Goal: Transaction & Acquisition: Purchase product/service

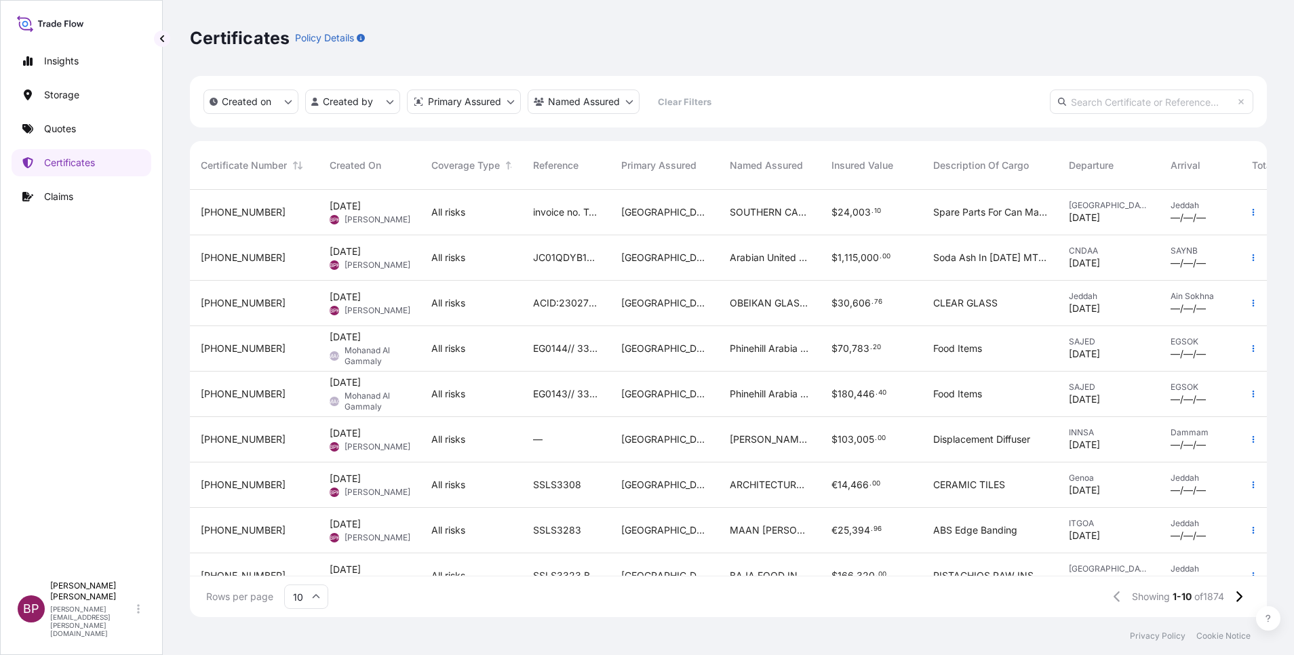
scroll to position [419, 1062]
click at [76, 125] on p "Quotes" at bounding box center [60, 129] width 32 height 14
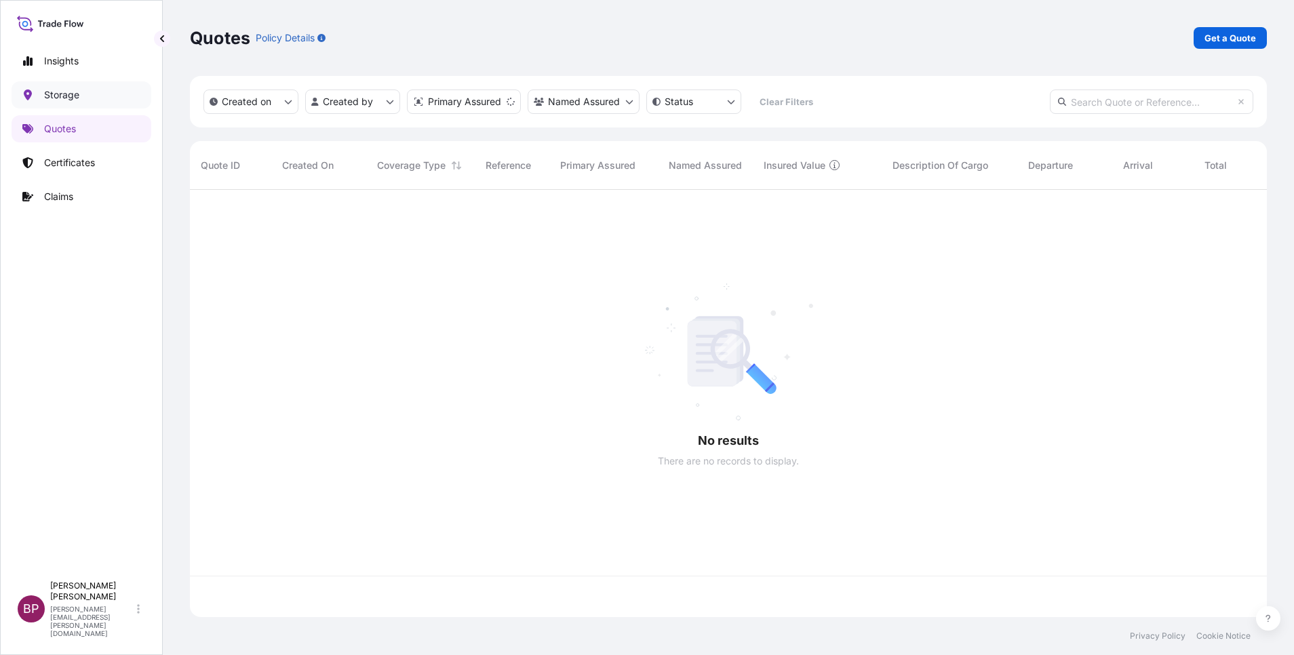
scroll to position [419, 1062]
click at [1249, 39] on p "Get a Quote" at bounding box center [1231, 38] width 52 height 14
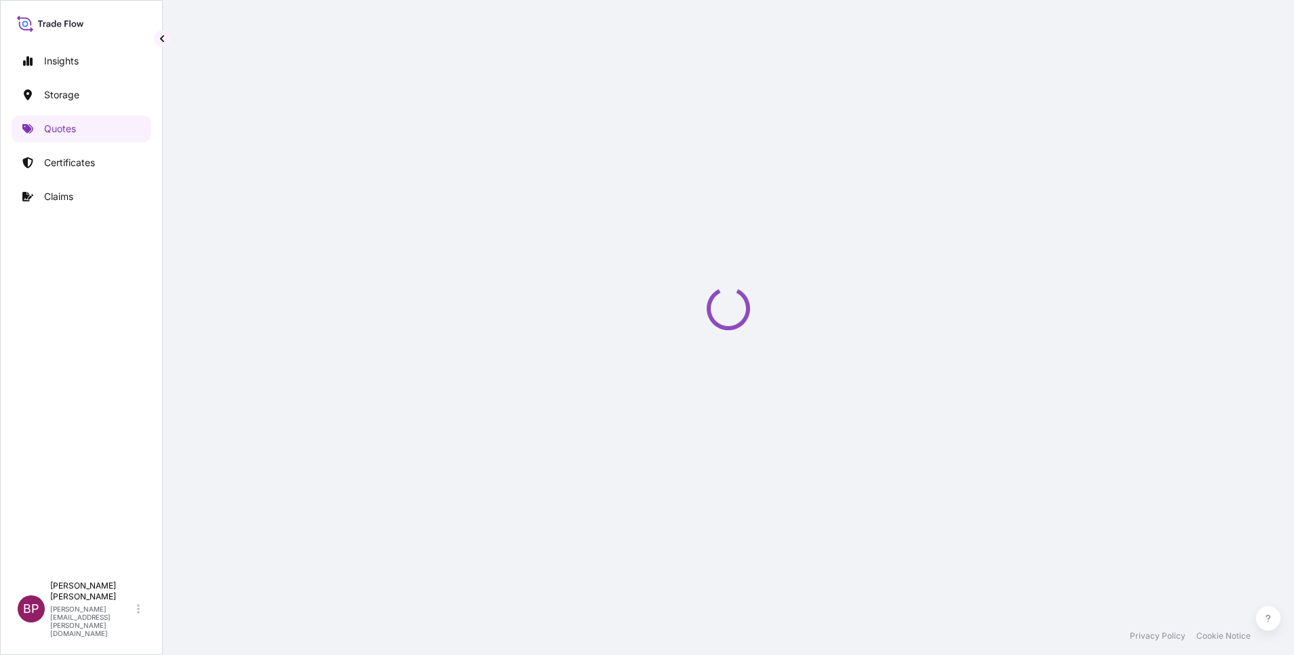
select select "Water"
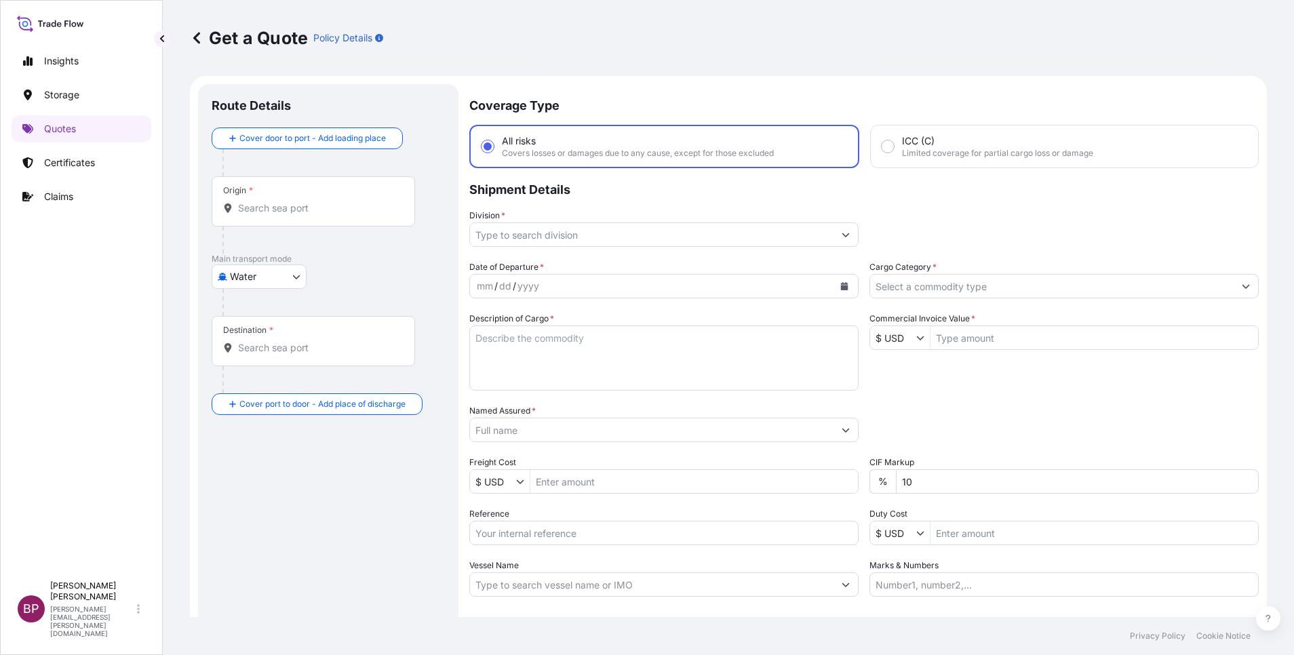
scroll to position [22, 0]
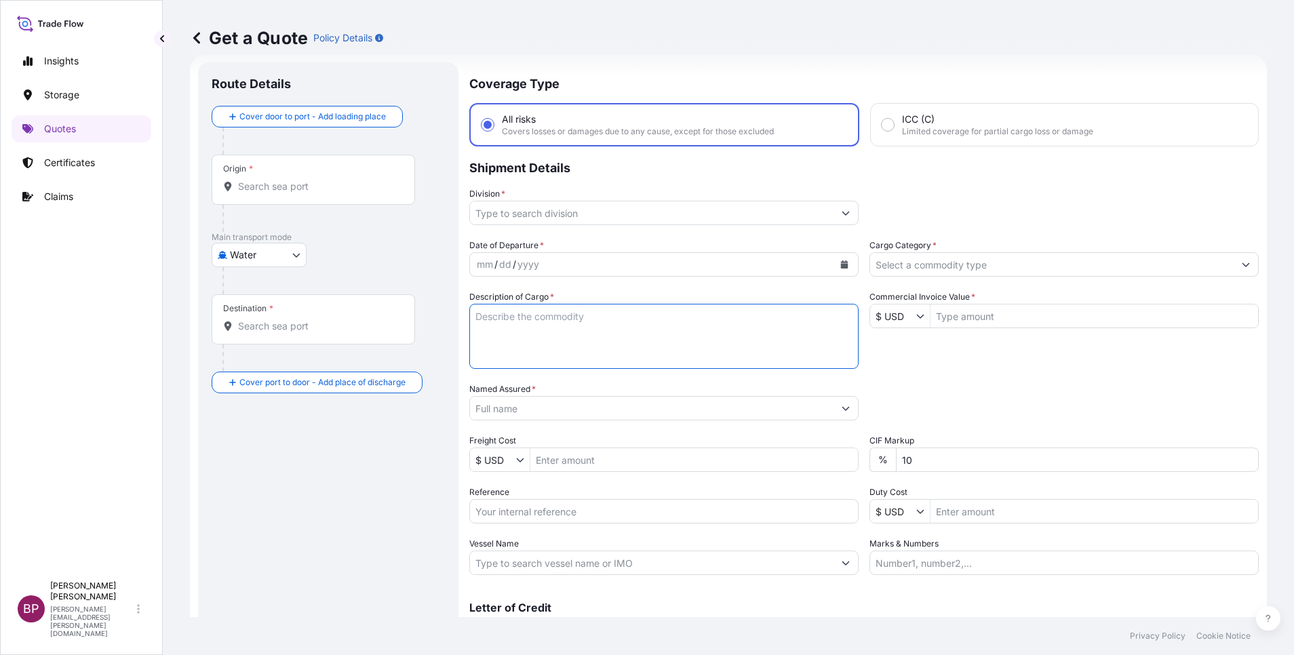
click at [654, 340] on textarea "Description of Cargo *" at bounding box center [663, 336] width 389 height 65
click at [547, 509] on input "Reference" at bounding box center [663, 511] width 389 height 24
paste input "SSLS3340 B/L# HOUJED225630"
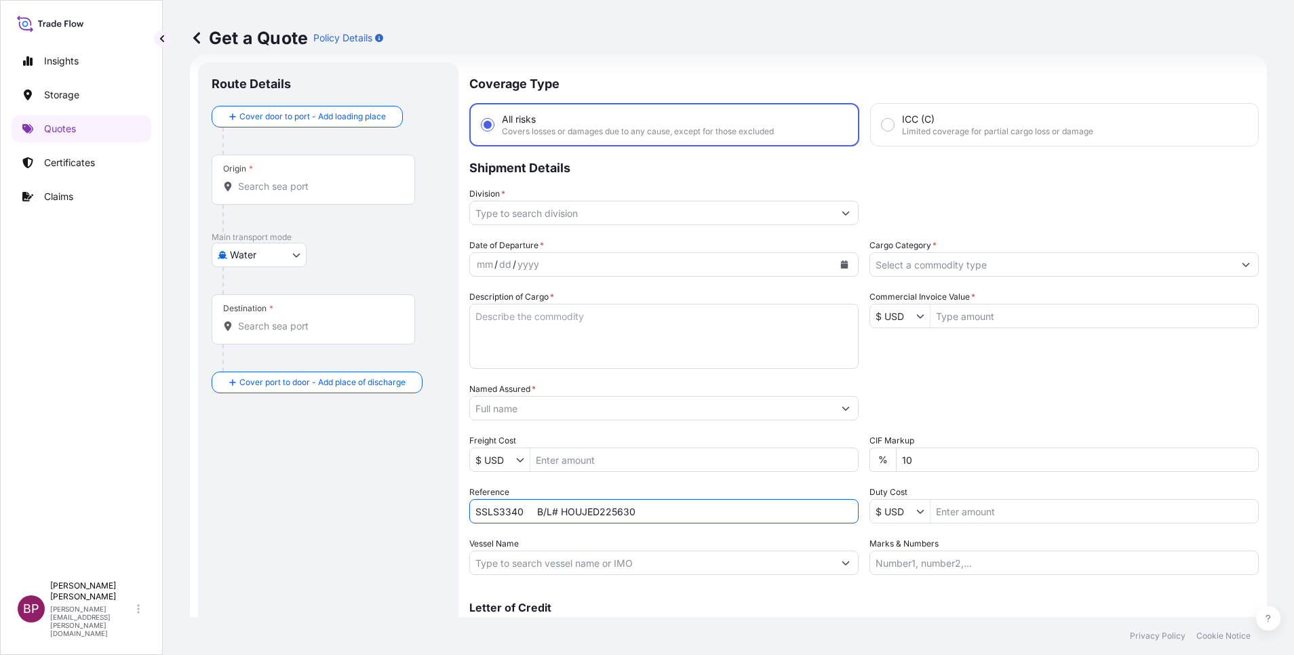
type input "SSLS3340 B/L# HOUJED225630"
click at [579, 409] on input "Named Assured *" at bounding box center [652, 408] width 364 height 24
paste input "BAJA FOOD INDUSTRIES CO. FACTORY"
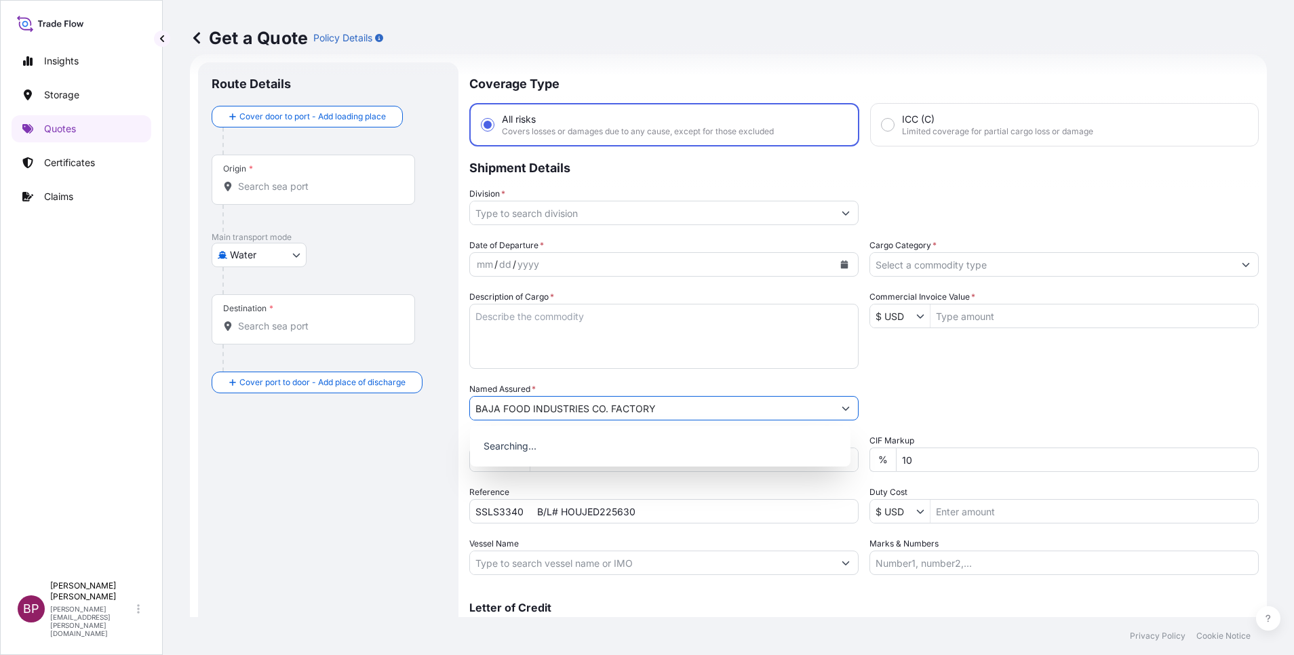
type input "BAJA FOOD INDUSTRIES CO. FACTORY"
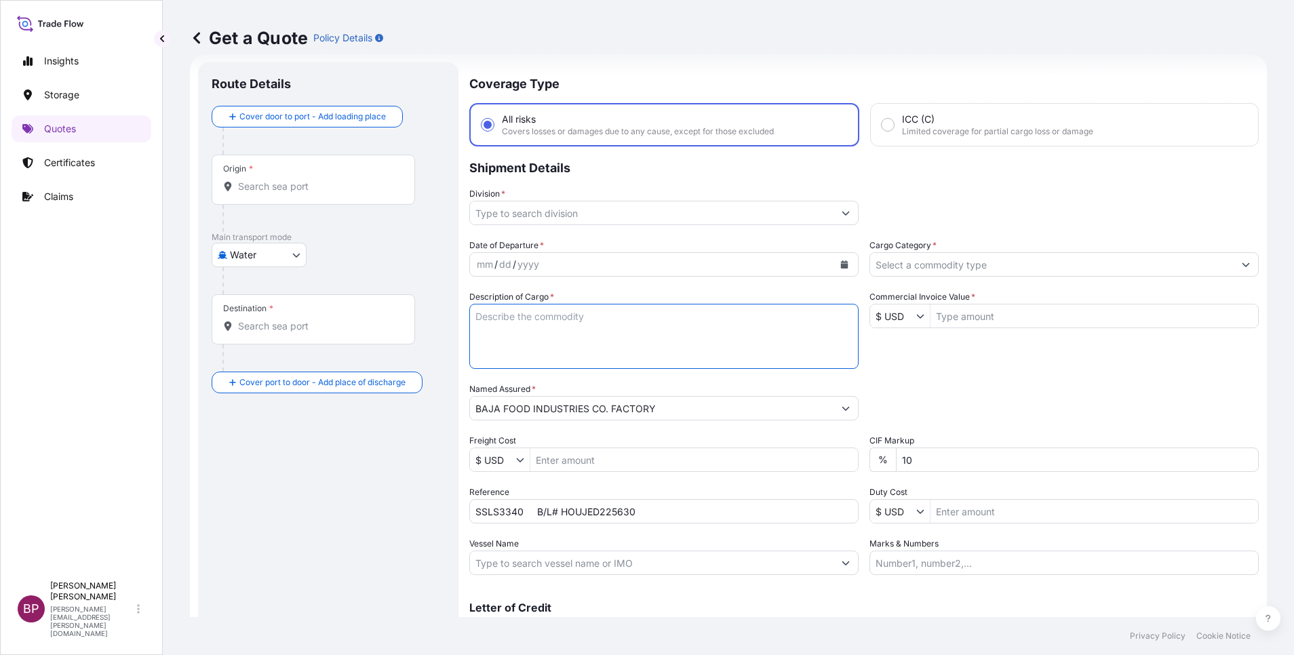
click at [591, 330] on textarea "Description of Cargo *" at bounding box center [663, 336] width 389 height 65
paste textarea "FANCY MAMMOTH PECAN HALVES"
type textarea "FANCY MAMMOTH PECAN HALVES"
click at [982, 268] on input "Cargo Category *" at bounding box center [1052, 264] width 364 height 24
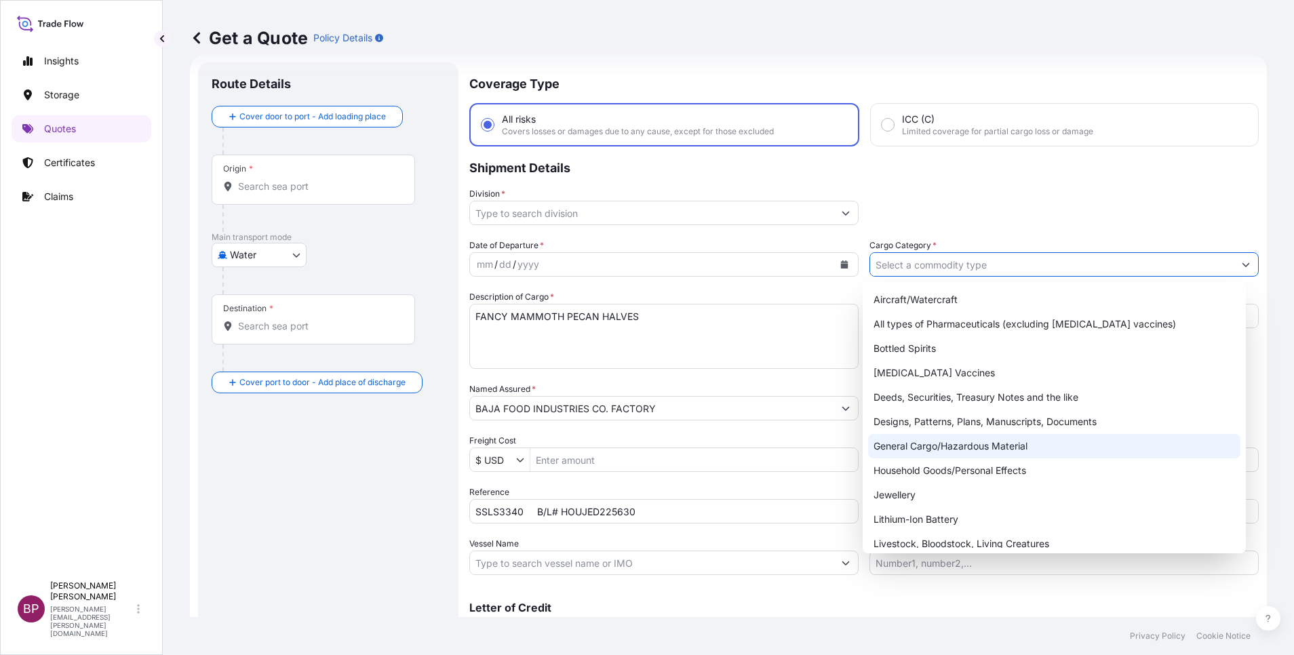
click at [941, 445] on div "General Cargo/Hazardous Material" at bounding box center [1054, 446] width 372 height 24
type input "General Cargo/Hazardous Material"
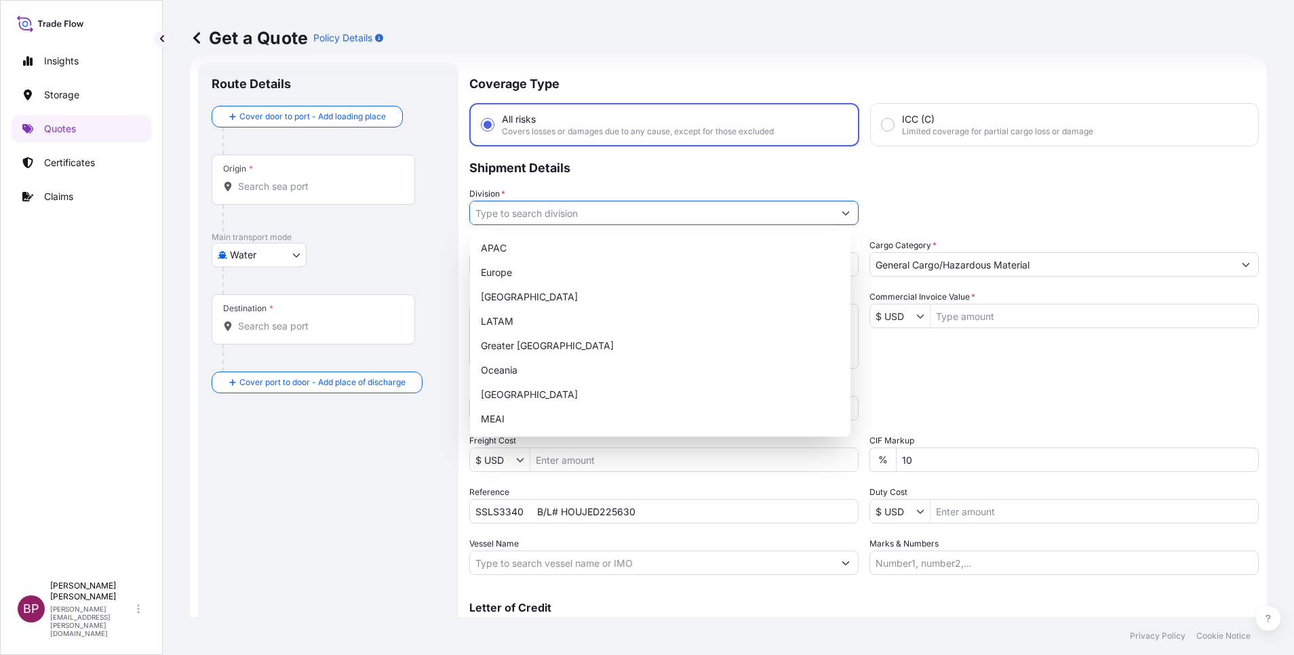
click at [834, 214] on button "Show suggestions" at bounding box center [846, 213] width 24 height 24
click at [507, 421] on div "MEAI" at bounding box center [661, 419] width 370 height 24
type input "MEAI"
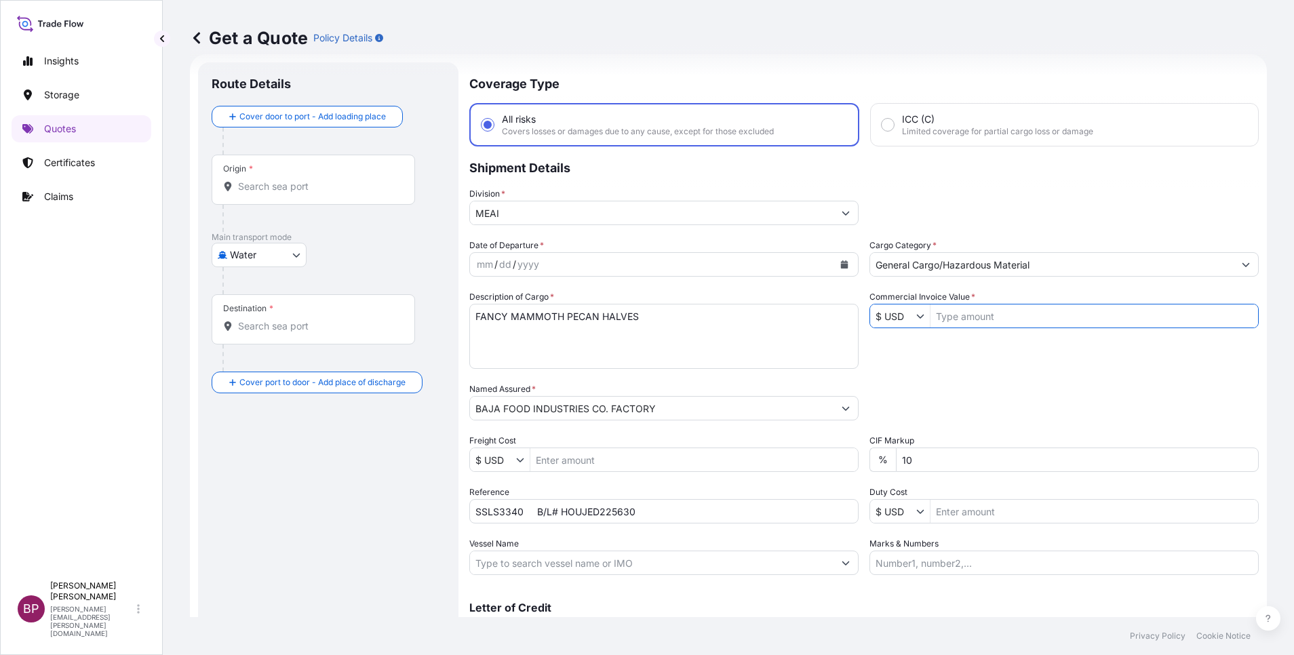
click at [1001, 315] on input "Commercial Invoice Value *" at bounding box center [1095, 316] width 328 height 24
paste input "210,000.00"
type input "210,000"
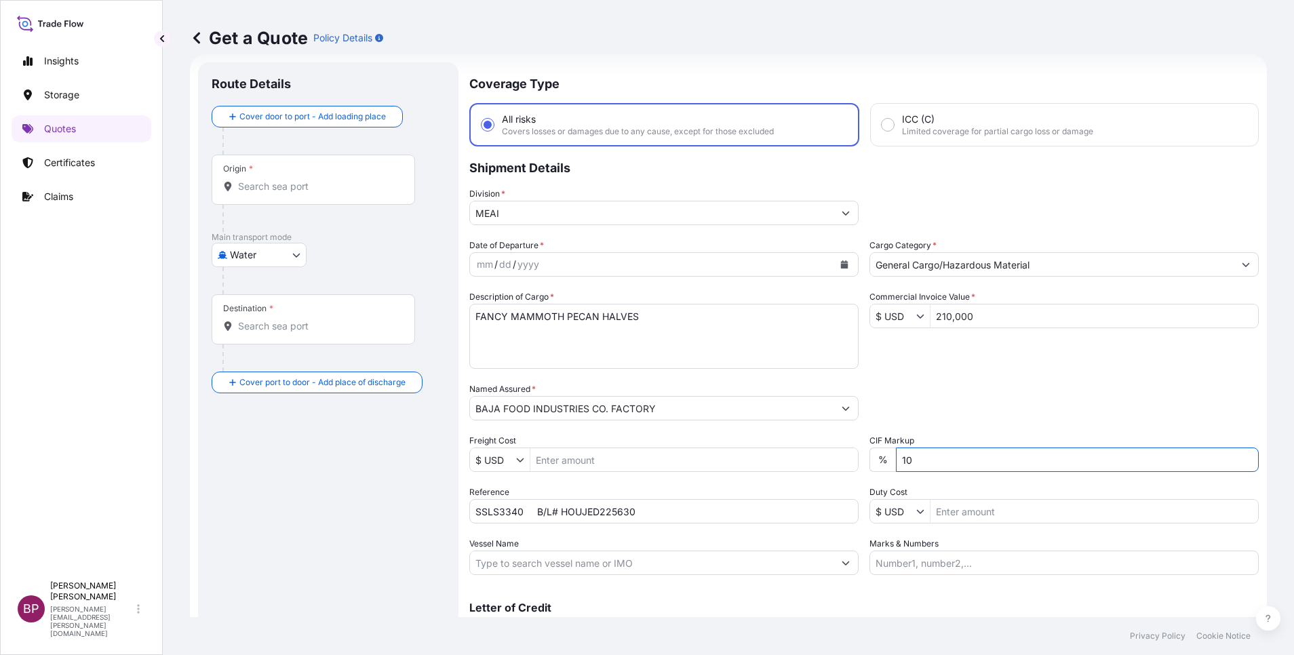
drag, startPoint x: 908, startPoint y: 463, endPoint x: 764, endPoint y: 446, distance: 145.5
click at [766, 446] on div "Date of Departure * mm / dd / yyyy Cargo Category * General Cargo/Hazardous Mat…" at bounding box center [864, 407] width 790 height 336
type input "0"
click at [841, 265] on icon "Calendar" at bounding box center [845, 264] width 8 height 8
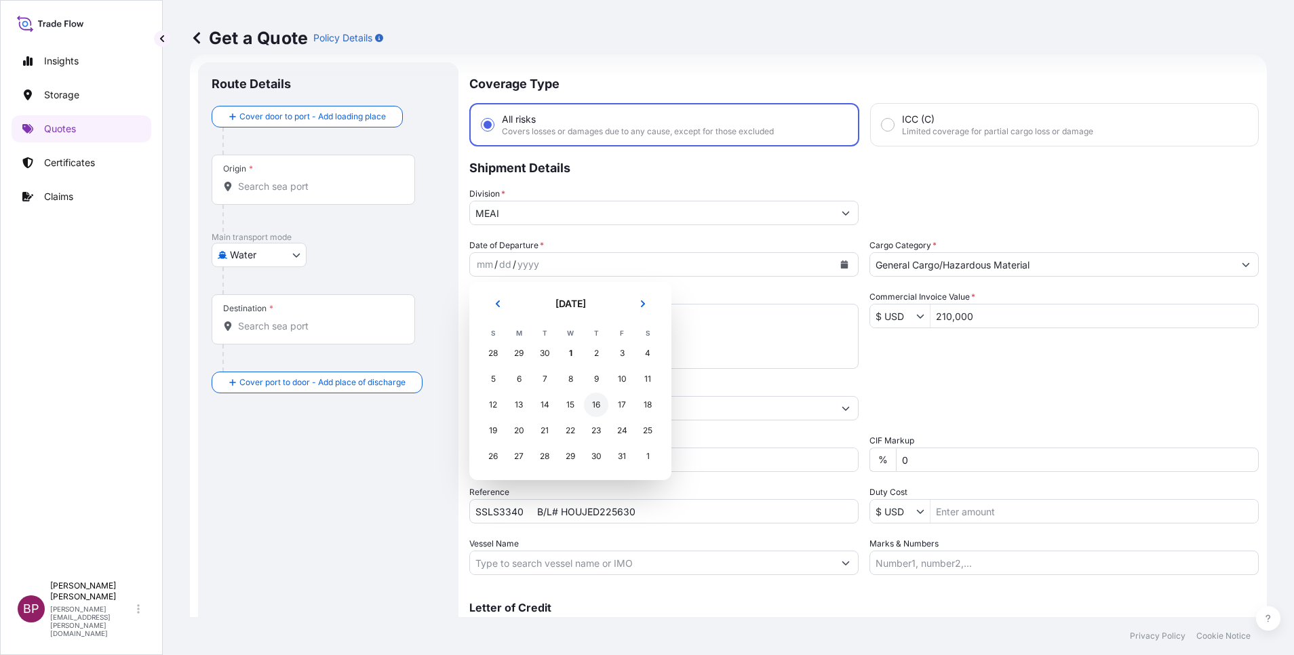
click at [594, 404] on div "16" at bounding box center [596, 405] width 24 height 24
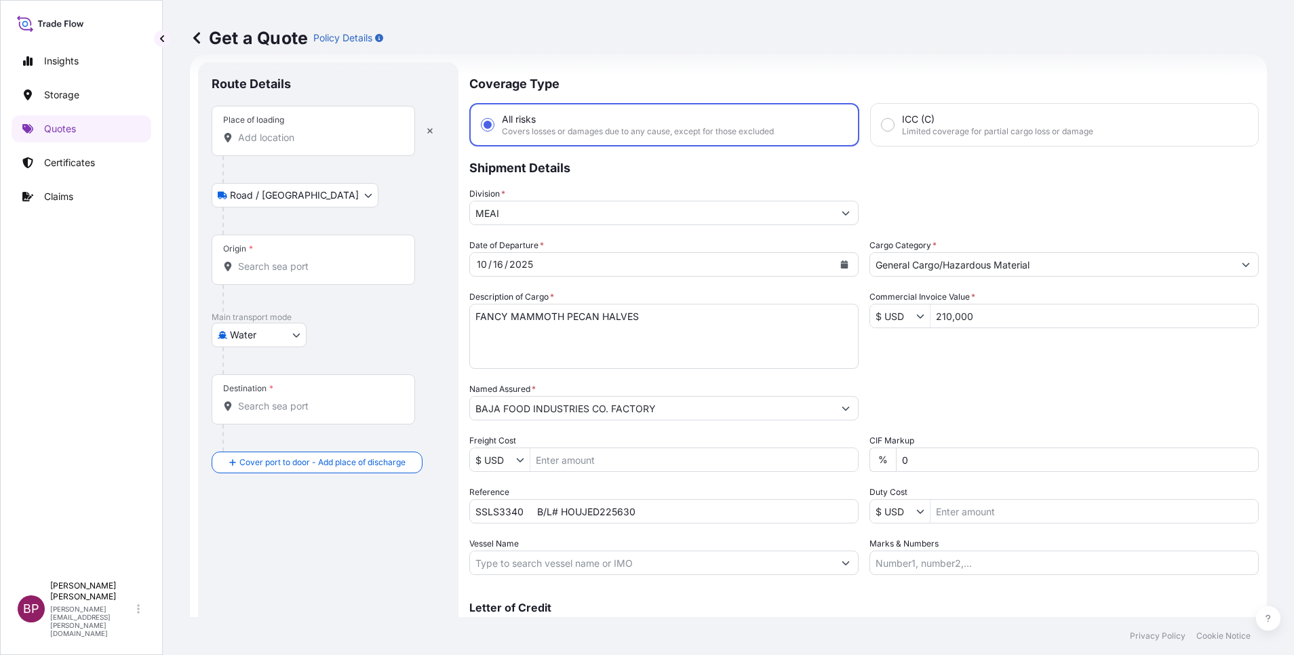
click at [286, 131] on input "Place of loading" at bounding box center [318, 138] width 160 height 14
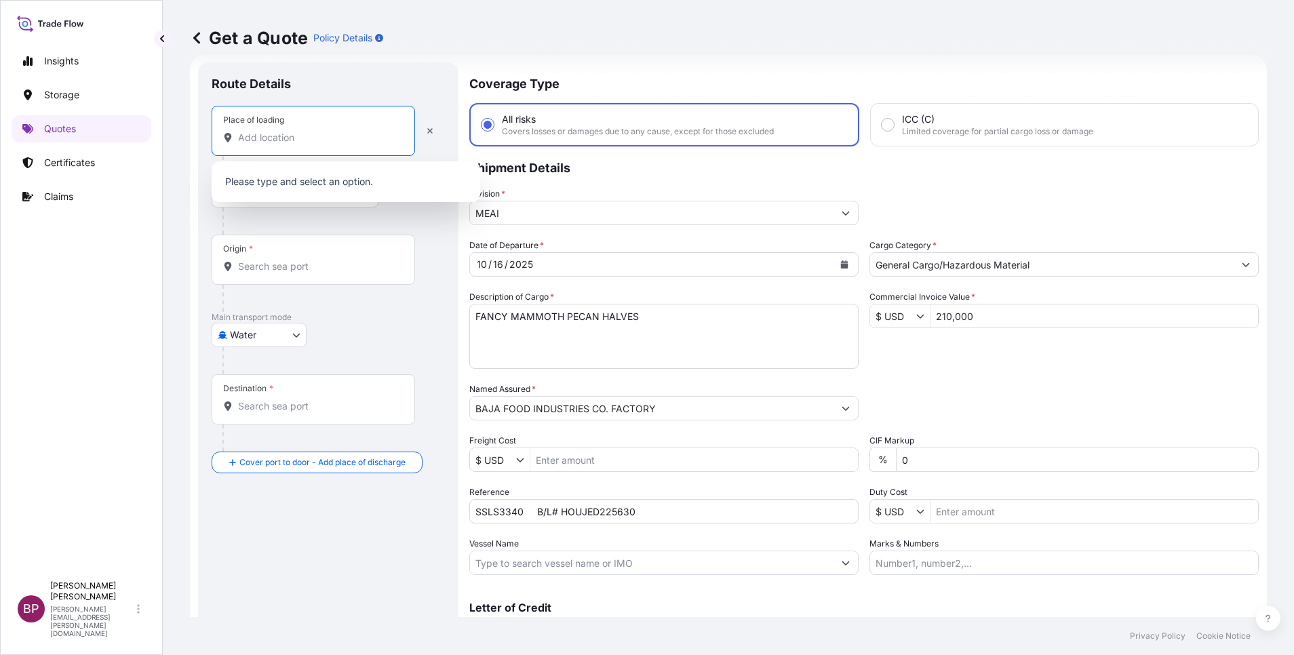
paste input "[GEOGRAPHIC_DATA]"
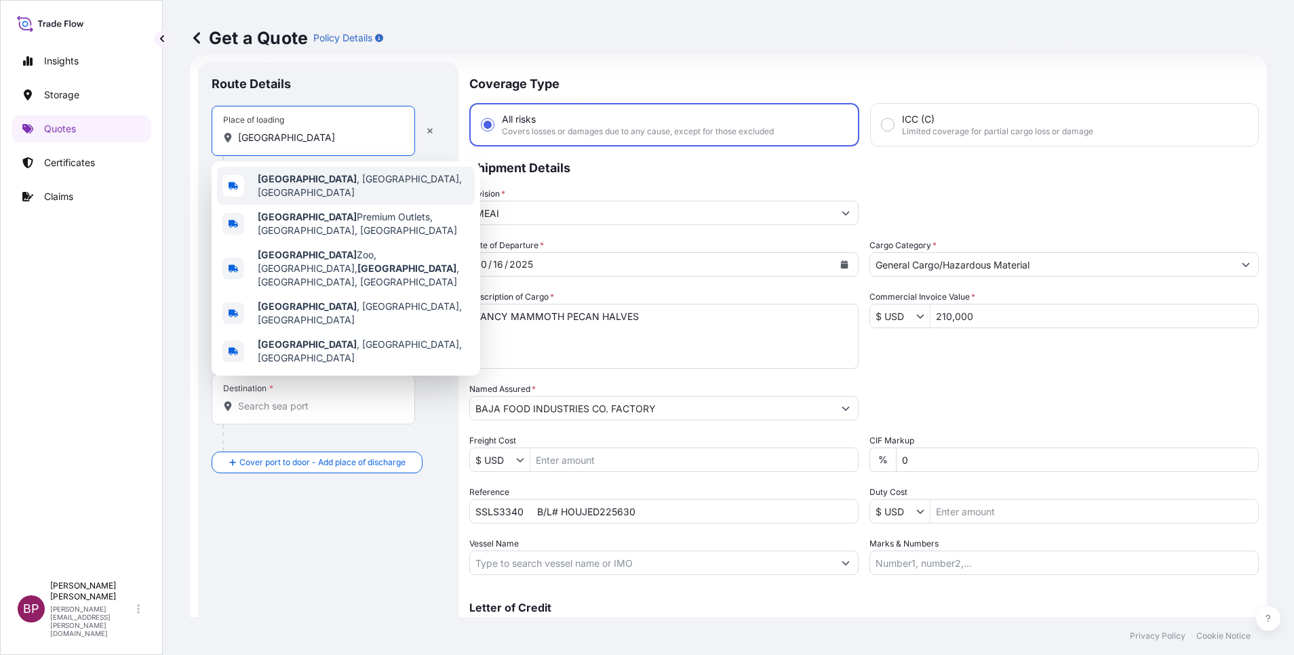
click at [358, 187] on div "[GEOGRAPHIC_DATA] , [GEOGRAPHIC_DATA], [GEOGRAPHIC_DATA]" at bounding box center [346, 186] width 258 height 38
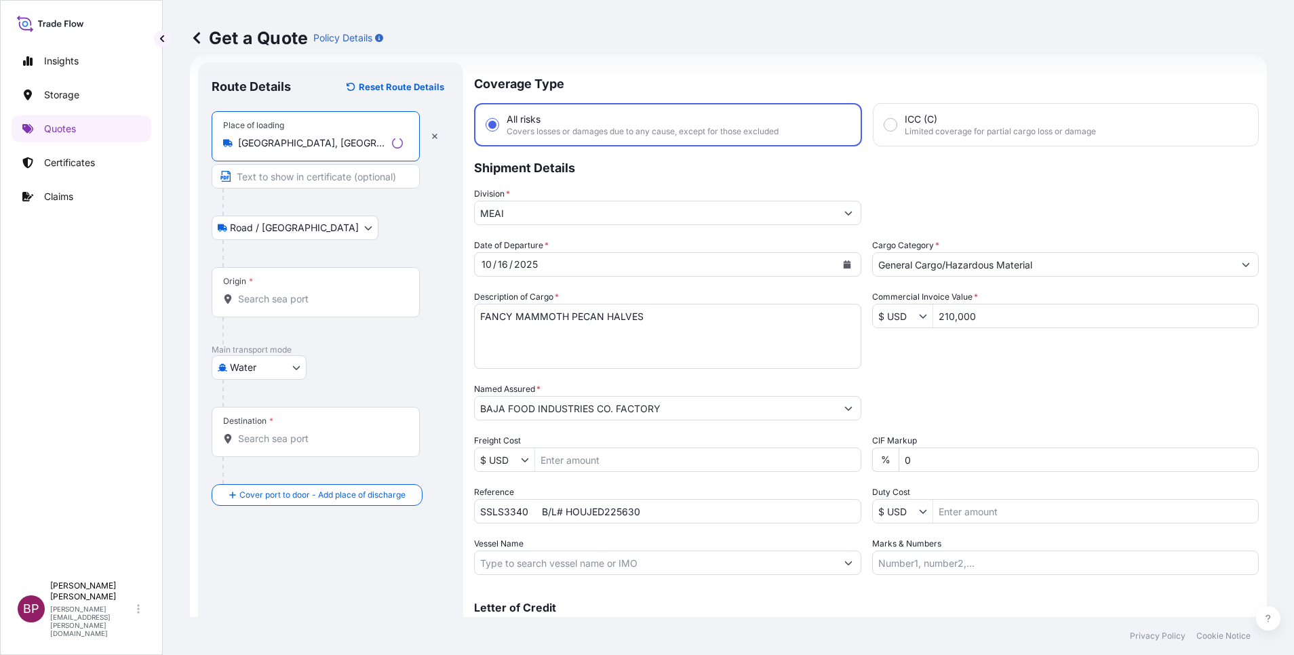
type input "[GEOGRAPHIC_DATA], [GEOGRAPHIC_DATA], [GEOGRAPHIC_DATA]"
click at [320, 287] on div "Origin *" at bounding box center [316, 292] width 208 height 50
click at [320, 292] on input "Origin *" at bounding box center [320, 299] width 165 height 14
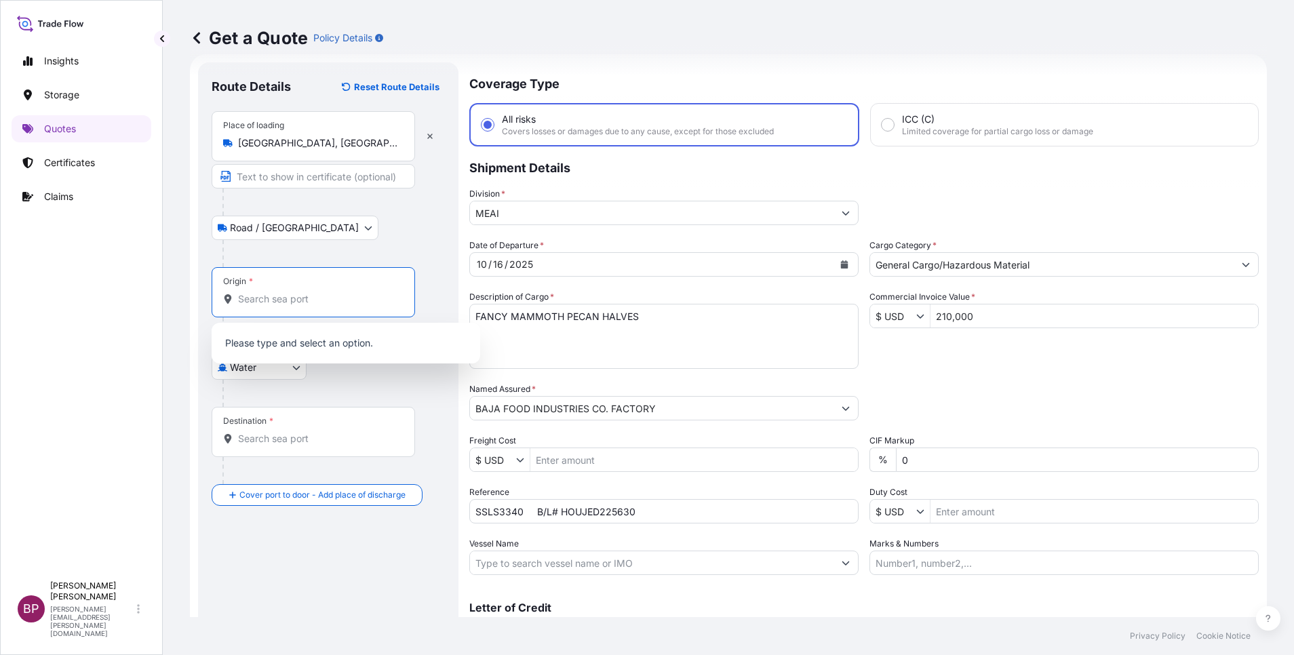
paste input "[GEOGRAPHIC_DATA]"
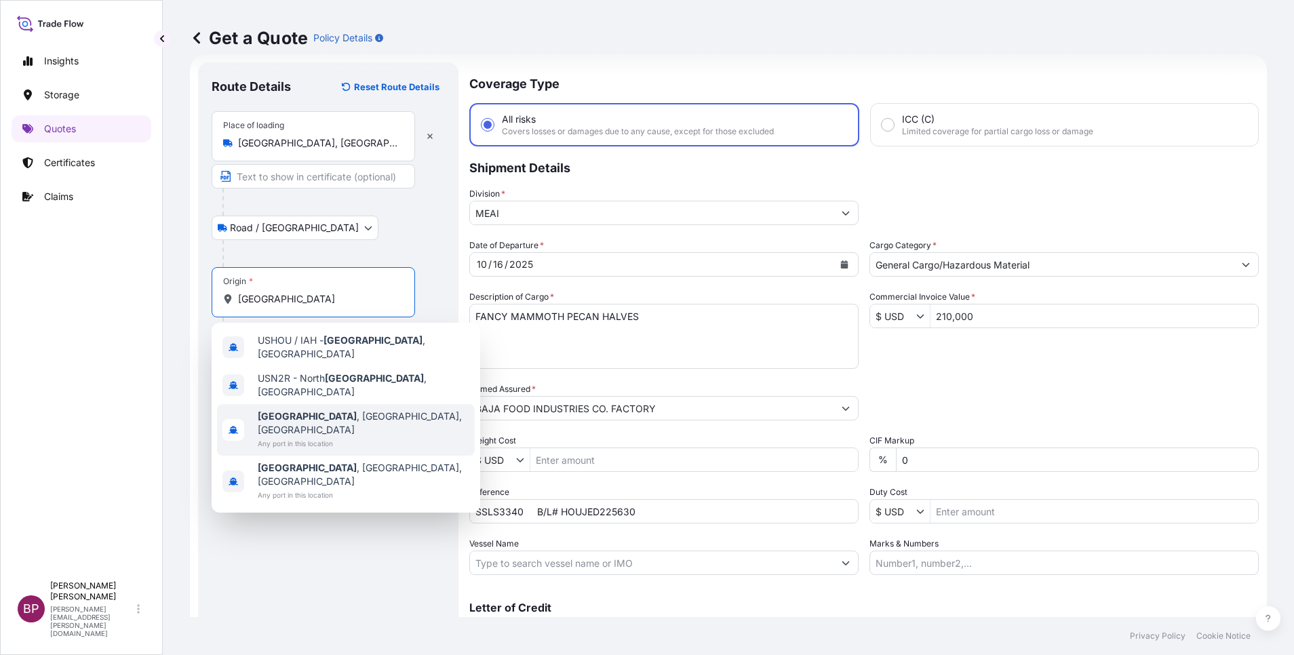
click at [300, 410] on span "[GEOGRAPHIC_DATA] , [GEOGRAPHIC_DATA], [GEOGRAPHIC_DATA]" at bounding box center [364, 423] width 212 height 27
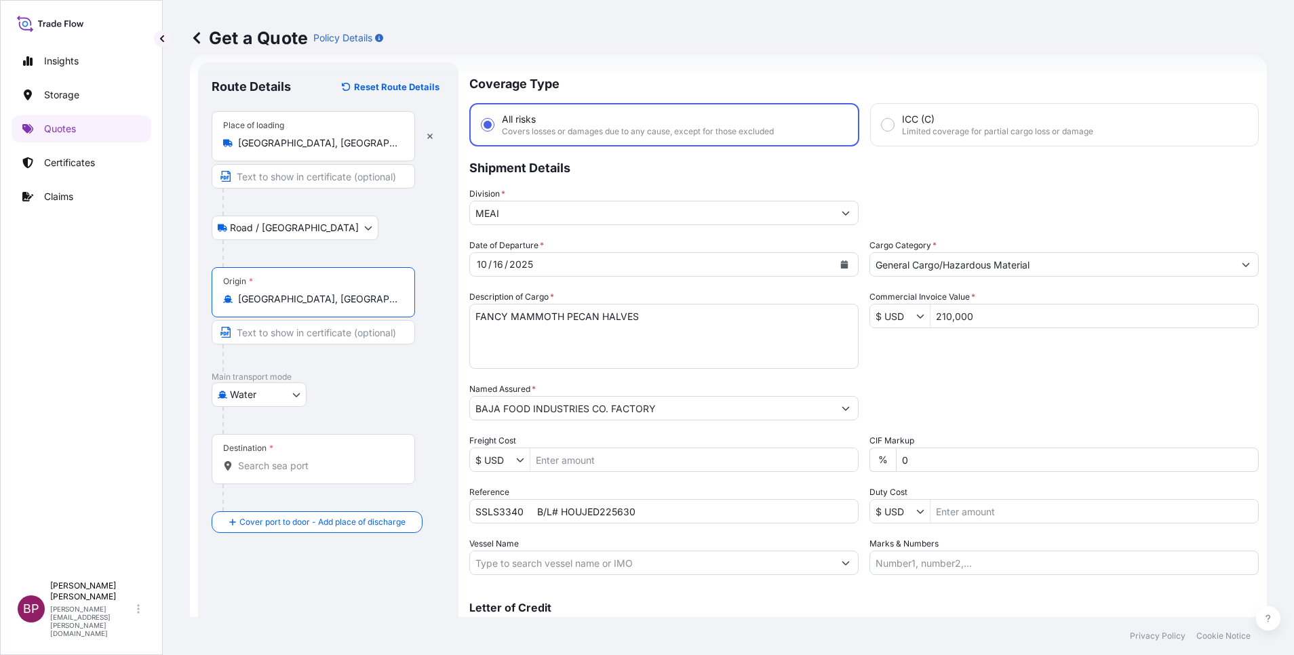
type input "[GEOGRAPHIC_DATA], [GEOGRAPHIC_DATA], [GEOGRAPHIC_DATA]"
click at [293, 459] on input "Destination *" at bounding box center [318, 466] width 160 height 14
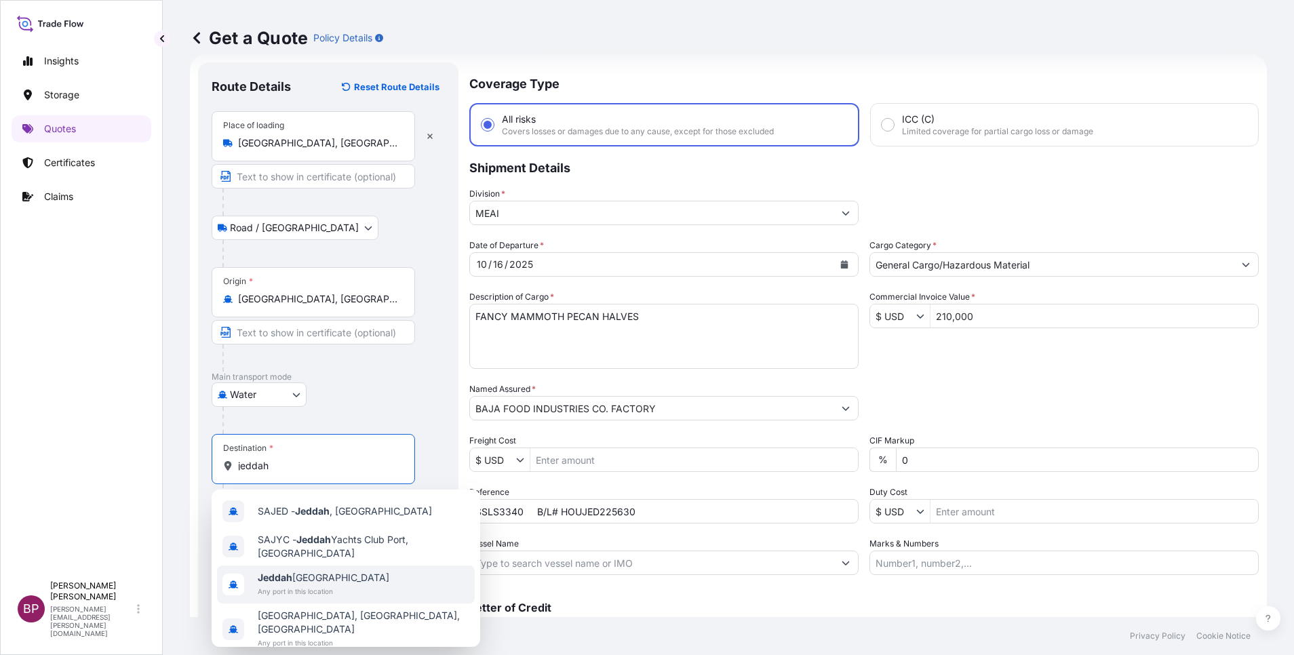
click at [316, 577] on span "Jeddah [GEOGRAPHIC_DATA]" at bounding box center [324, 578] width 132 height 14
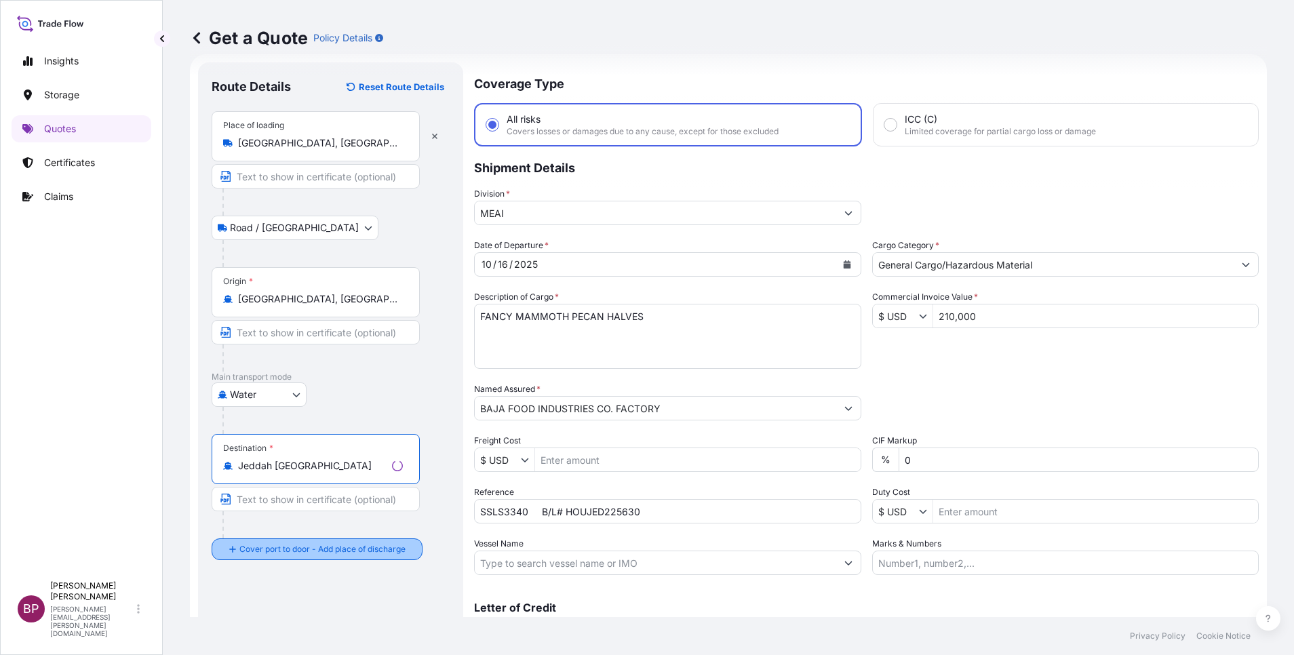
type input "Jeddah [GEOGRAPHIC_DATA]"
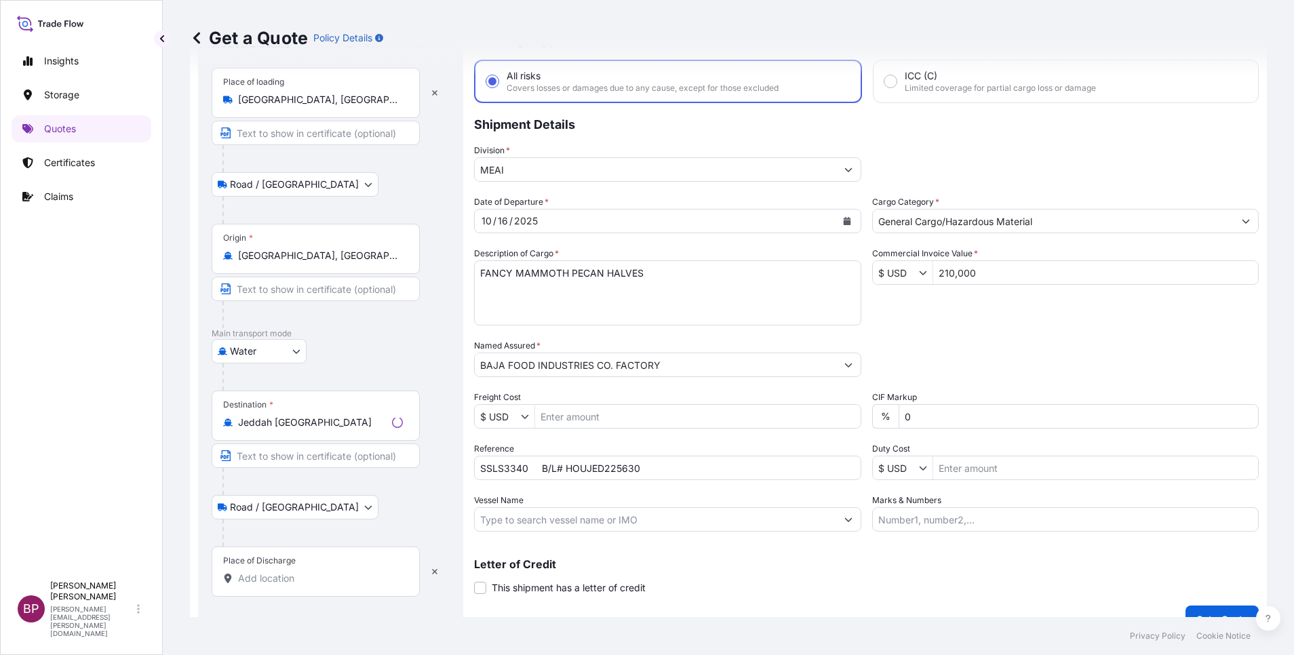
scroll to position [89, 0]
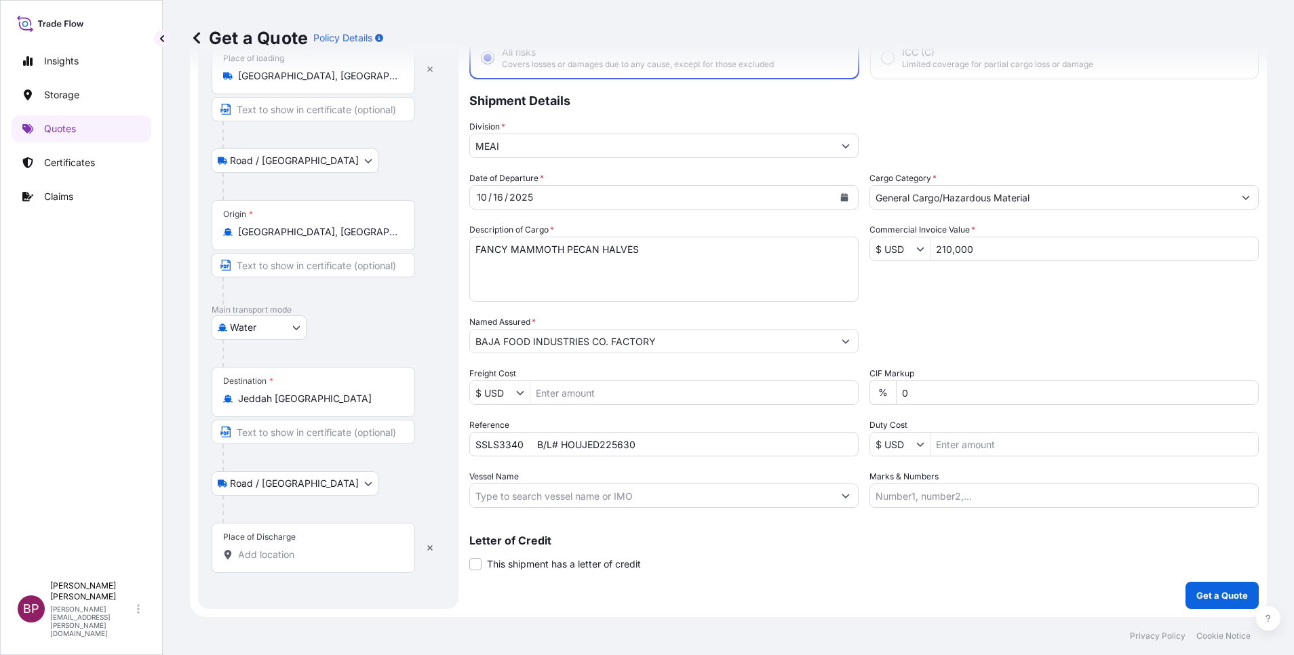
click at [297, 553] on input "Place of Discharge" at bounding box center [318, 555] width 160 height 14
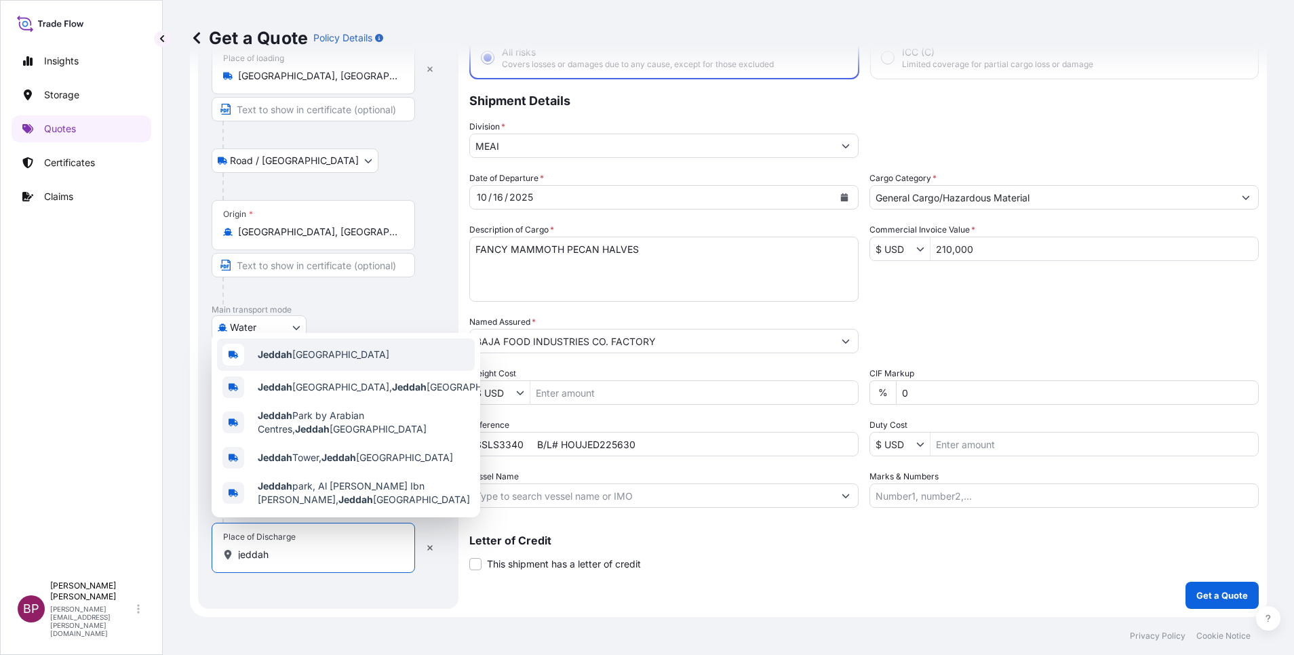
click at [329, 349] on span "Jeddah [GEOGRAPHIC_DATA]" at bounding box center [324, 355] width 132 height 14
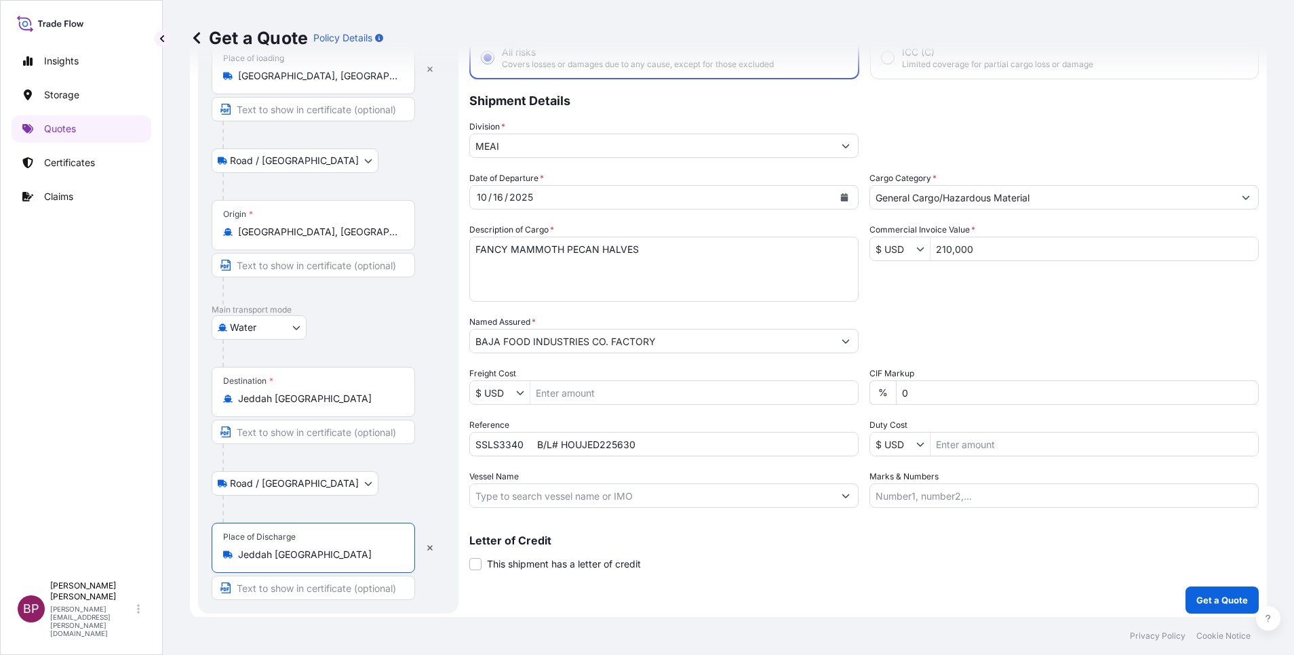
type input "Jeddah [GEOGRAPHIC_DATA]"
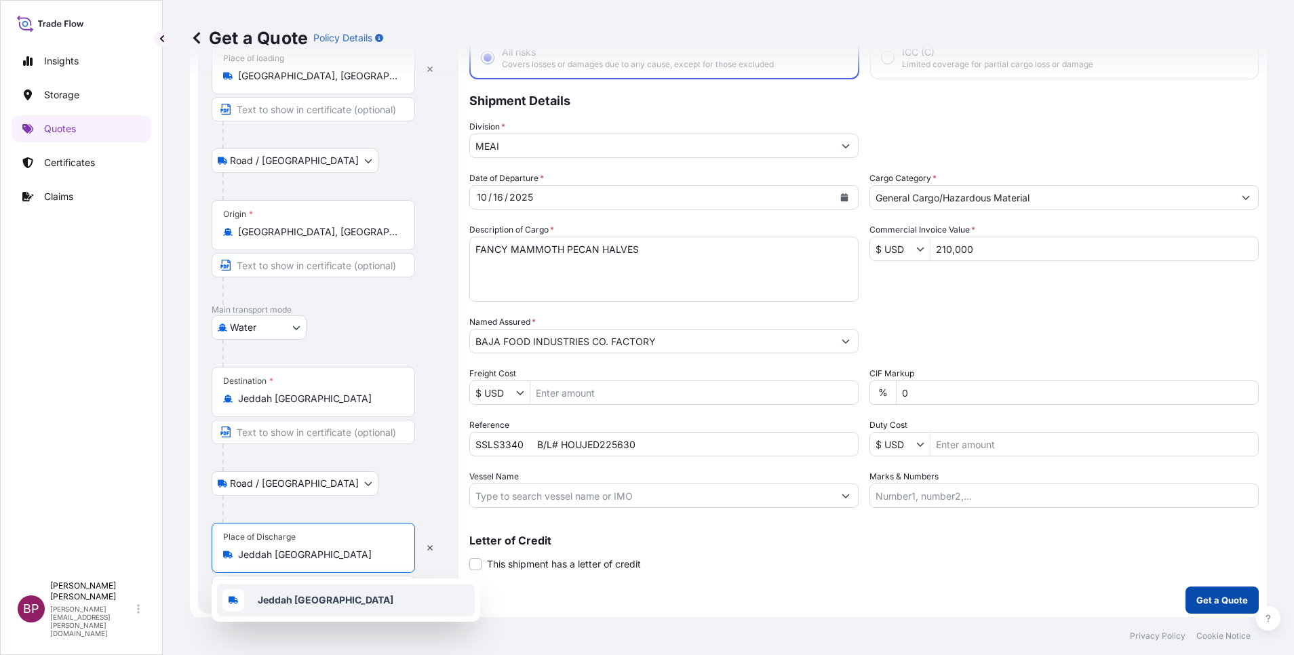
click at [1197, 594] on p "Get a Quote" at bounding box center [1223, 601] width 52 height 14
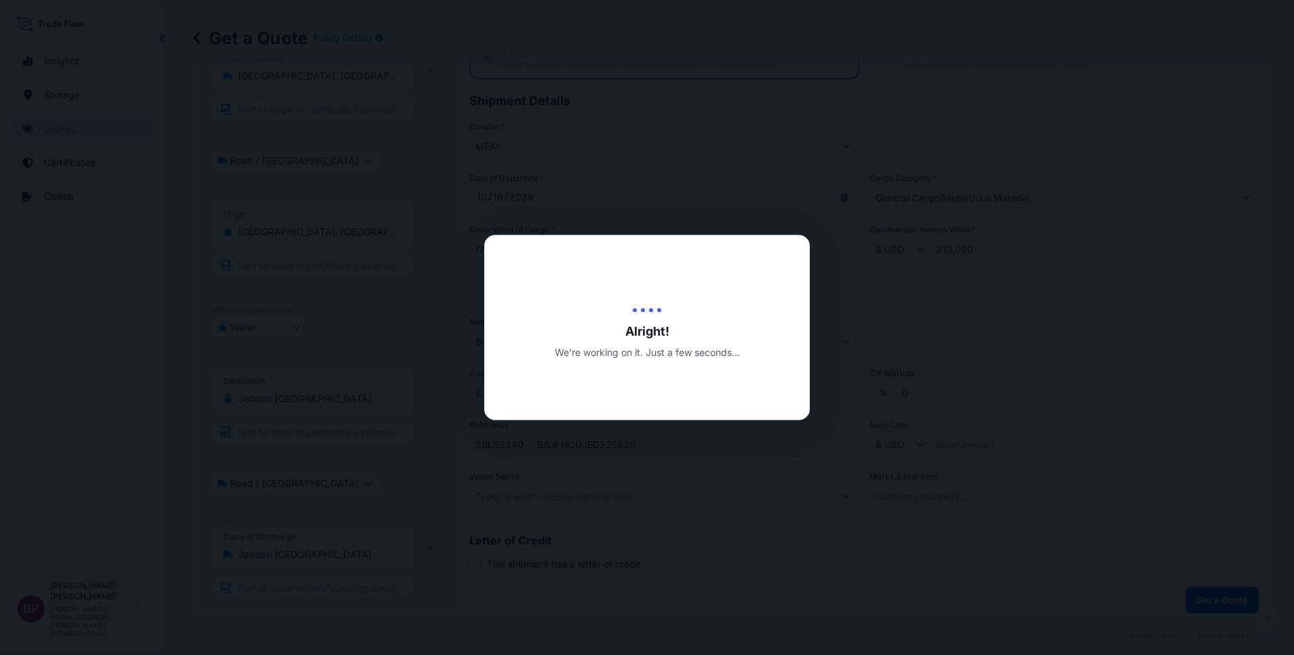
select select "Road / [GEOGRAPHIC_DATA]"
select select "Water"
select select "Road / [GEOGRAPHIC_DATA]"
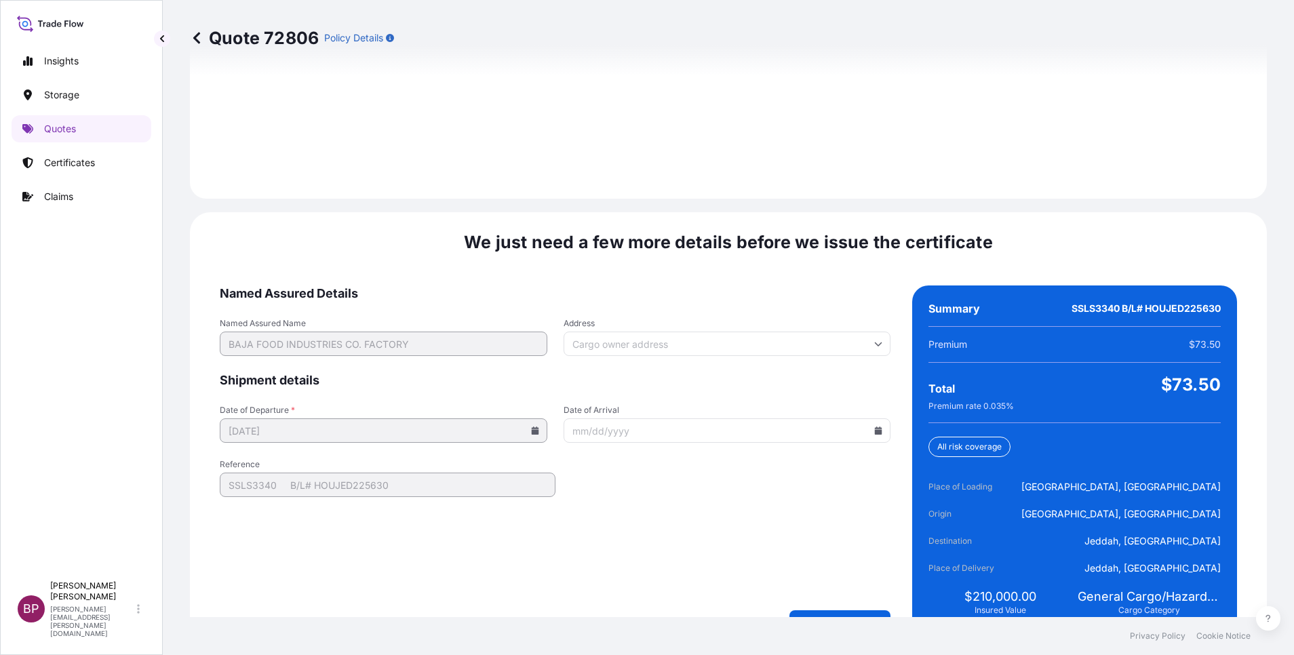
scroll to position [2011, 0]
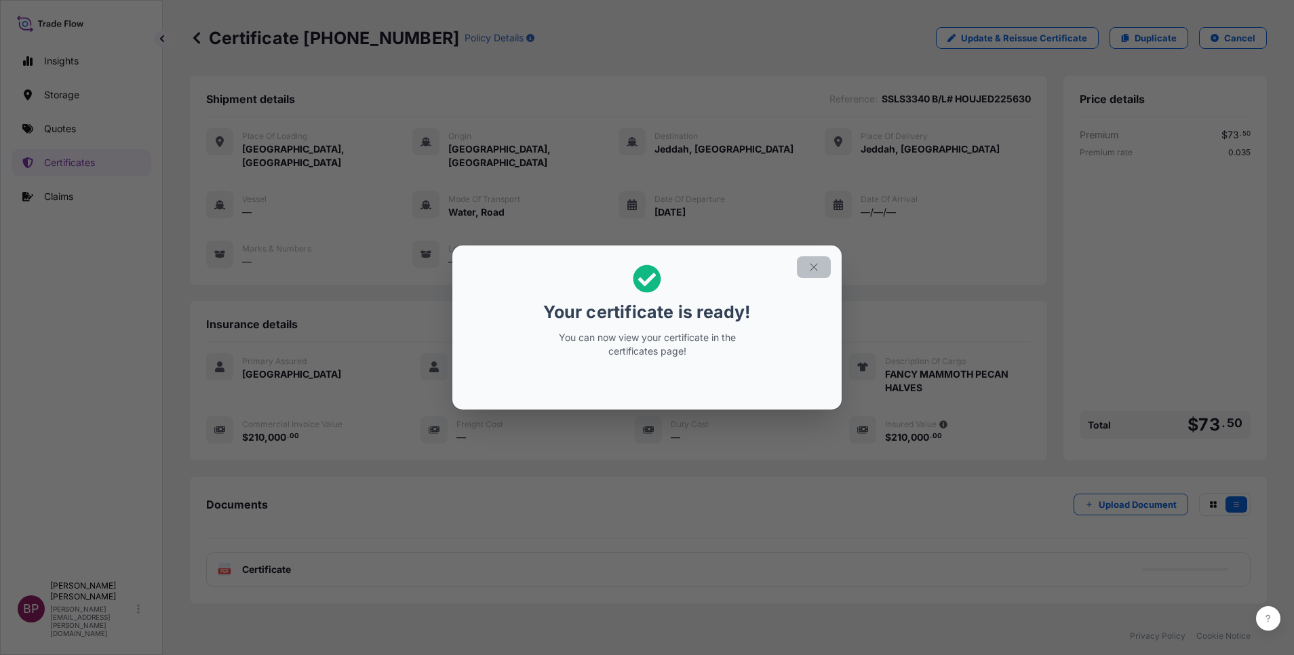
click at [817, 269] on icon "button" at bounding box center [814, 267] width 12 height 12
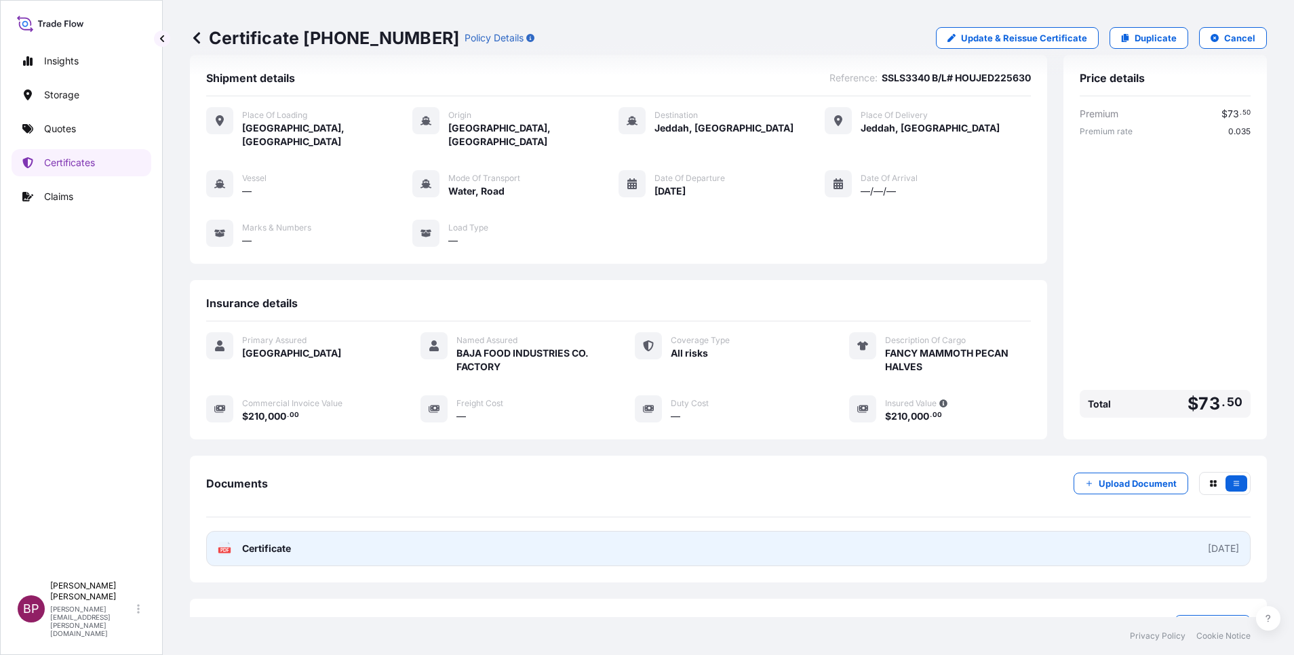
scroll to position [58, 0]
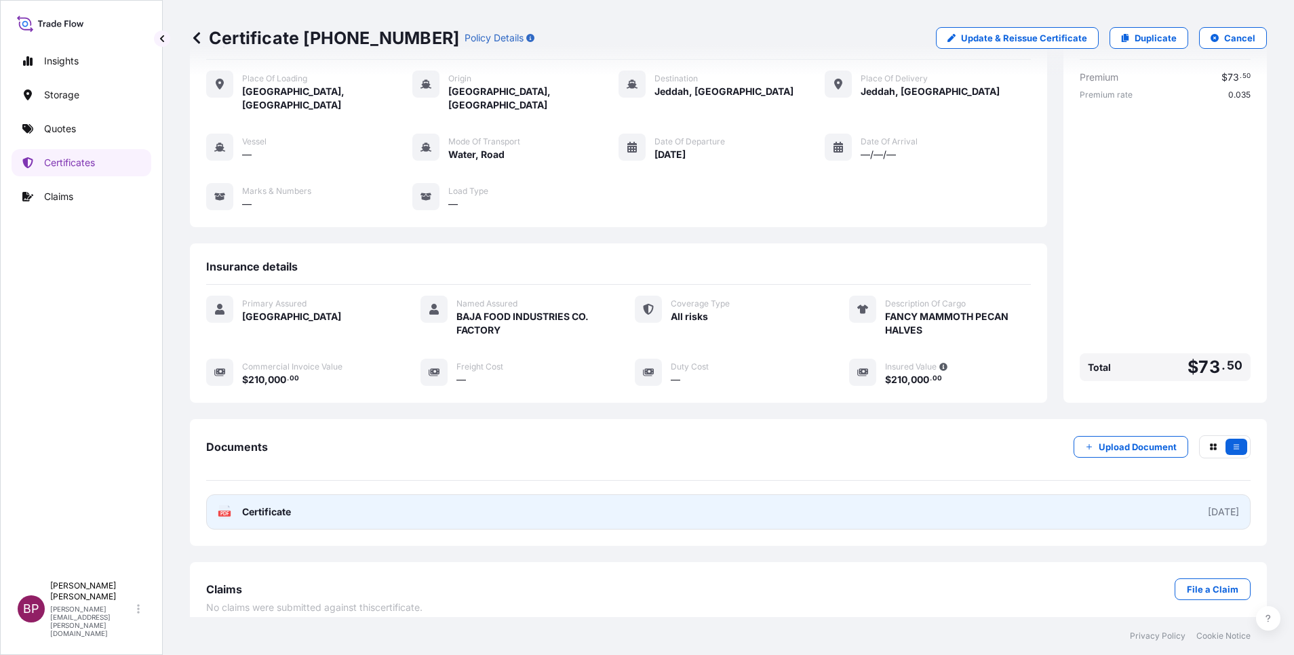
click at [284, 505] on span "Certificate" at bounding box center [266, 512] width 49 height 14
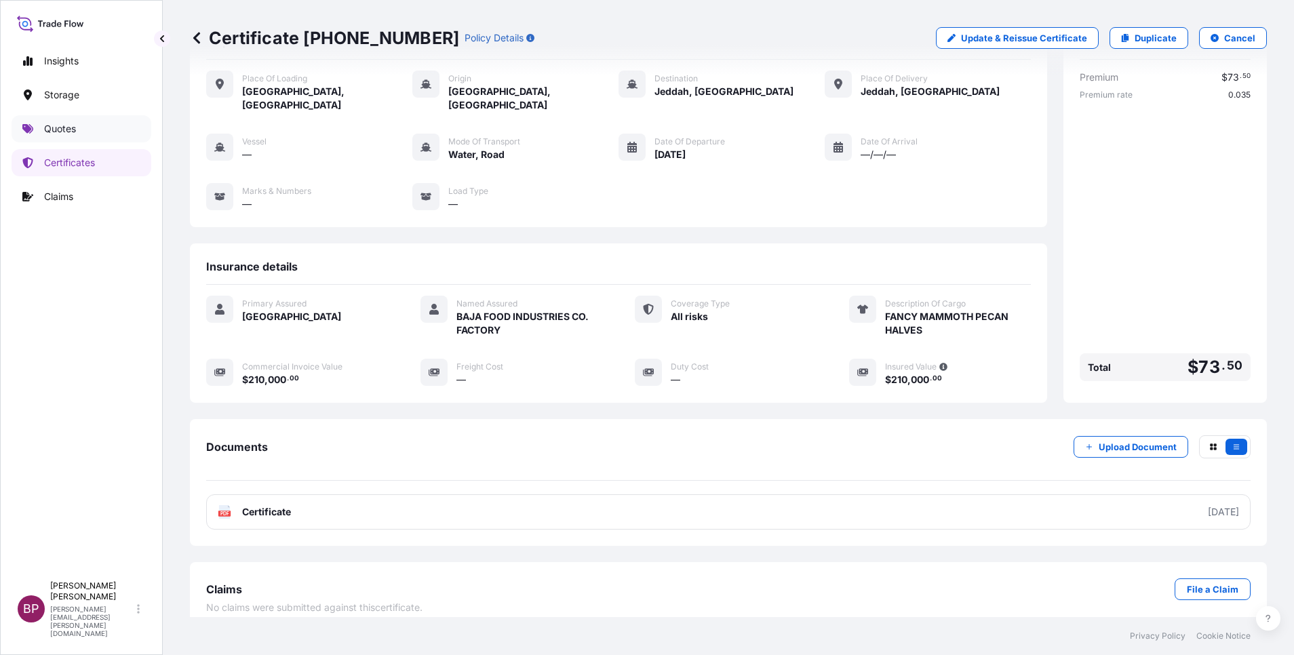
click at [73, 128] on p "Quotes" at bounding box center [60, 129] width 32 height 14
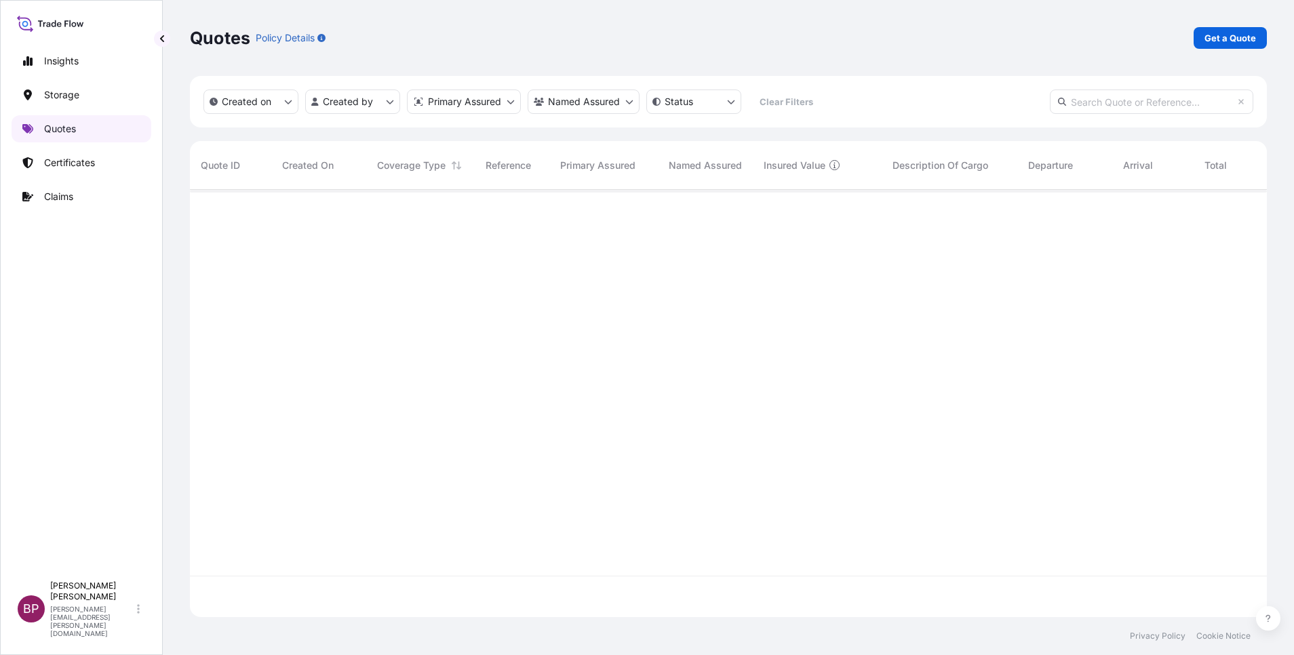
scroll to position [419, 1062]
click at [1227, 35] on p "Get a Quote" at bounding box center [1231, 38] width 52 height 14
select select "Water"
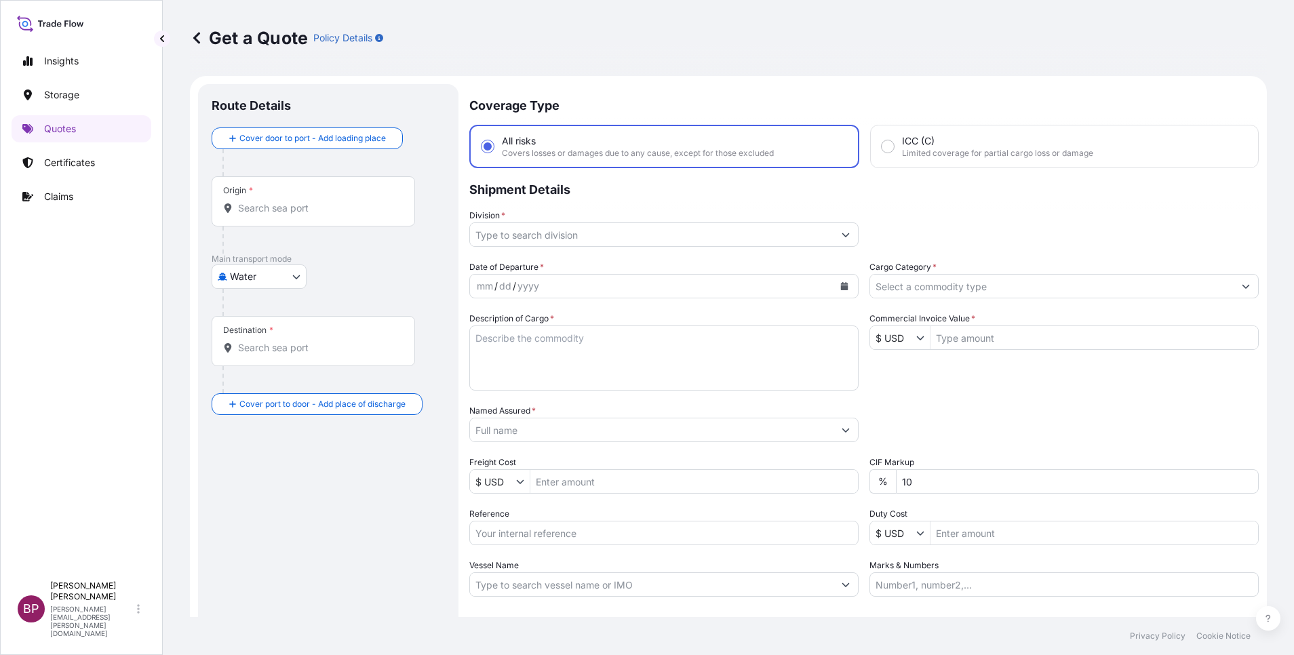
scroll to position [22, 0]
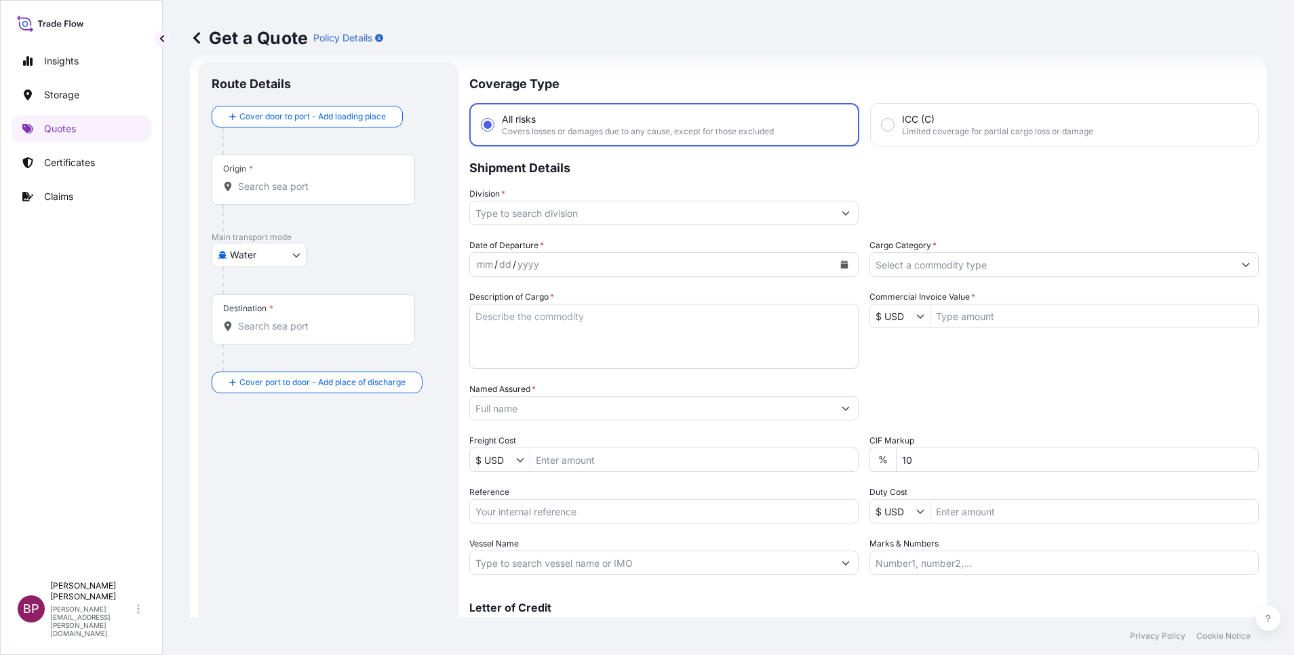
drag, startPoint x: 562, startPoint y: 517, endPoint x: 977, endPoint y: 381, distance: 436.1
click at [562, 516] on input "Reference" at bounding box center [663, 511] width 389 height 24
paste input "SSLS3338 B/L# NAM7972077"
type input "SSLS3338 B/L# NAM7972077"
click at [972, 256] on input "Cargo Category *" at bounding box center [1052, 264] width 364 height 24
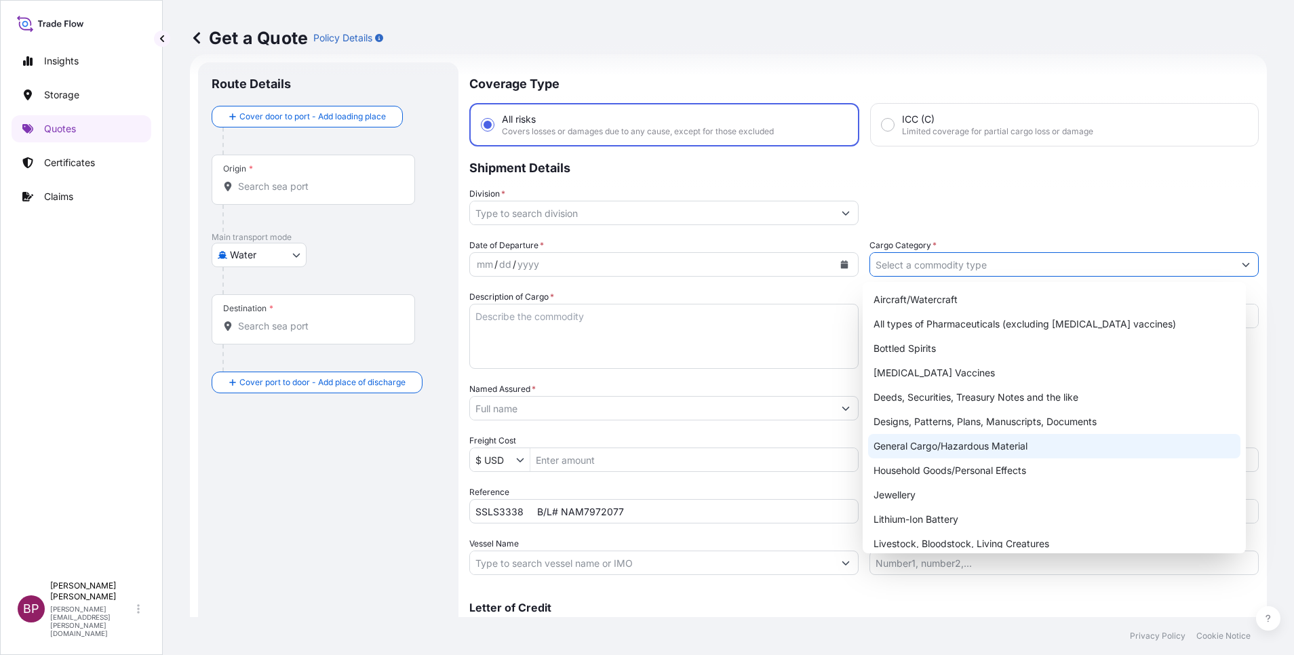
click at [938, 452] on div "General Cargo/Hazardous Material" at bounding box center [1054, 446] width 372 height 24
type input "General Cargo/Hazardous Material"
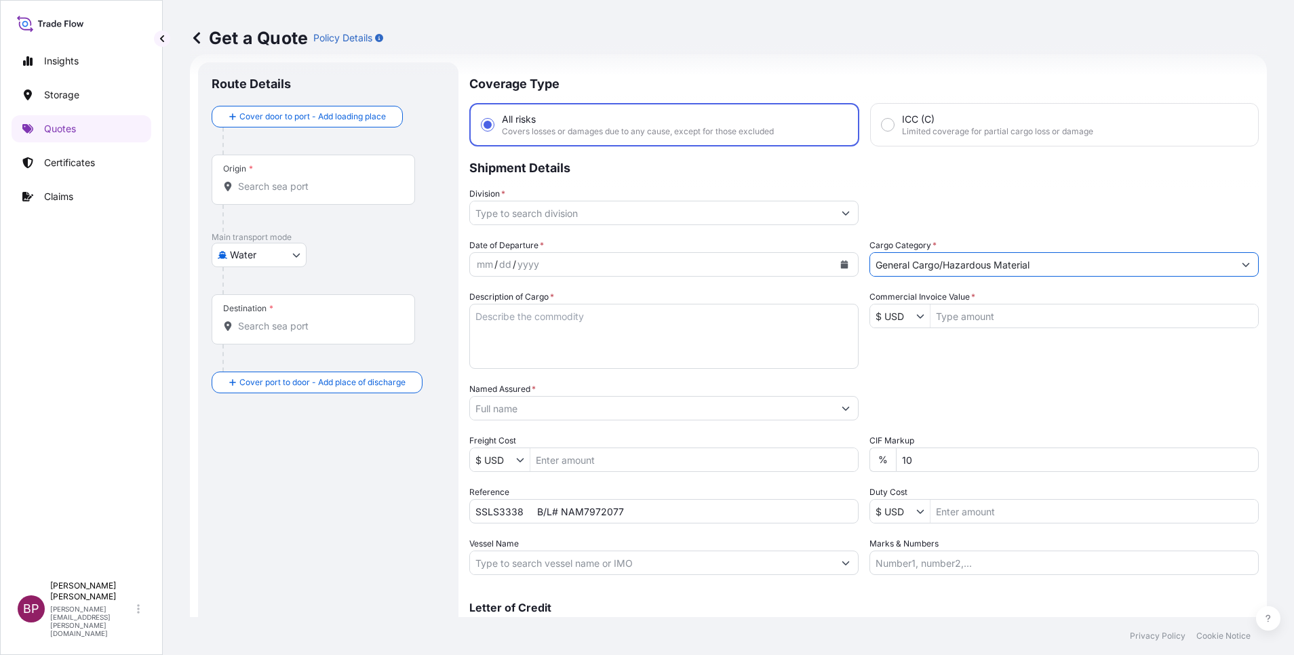
click at [834, 214] on button "Show suggestions" at bounding box center [846, 213] width 24 height 24
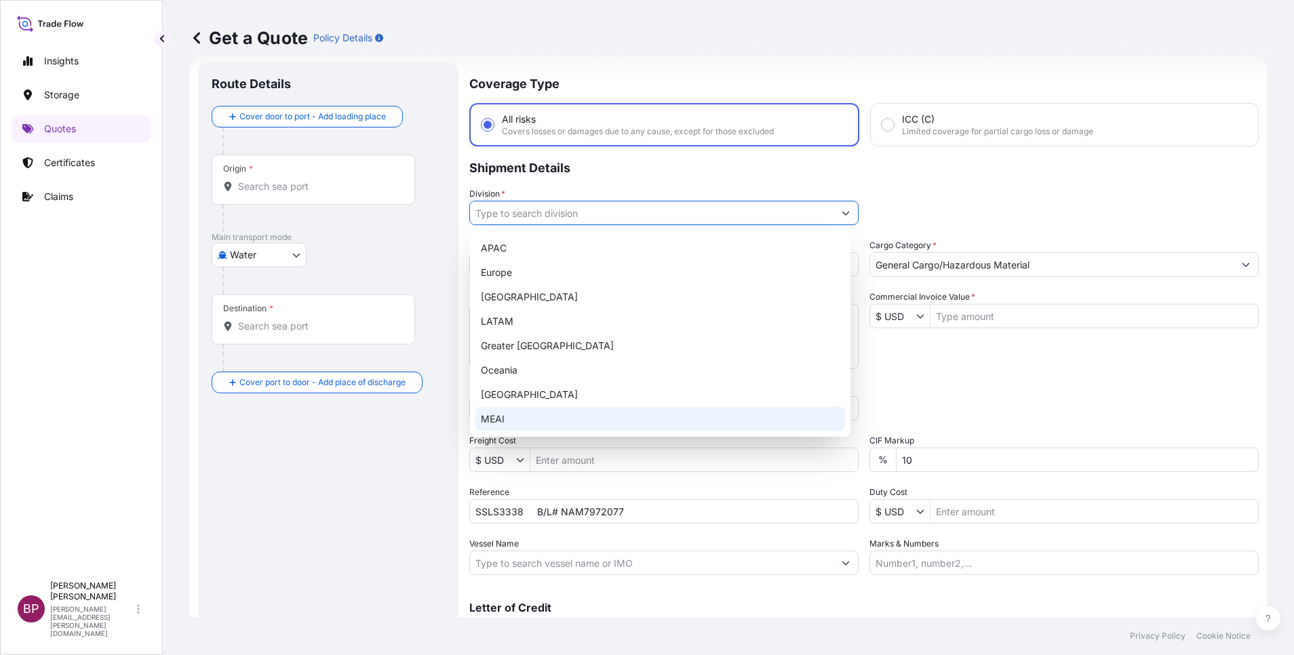
click at [521, 419] on div "MEAI" at bounding box center [661, 419] width 370 height 24
type input "MEAI"
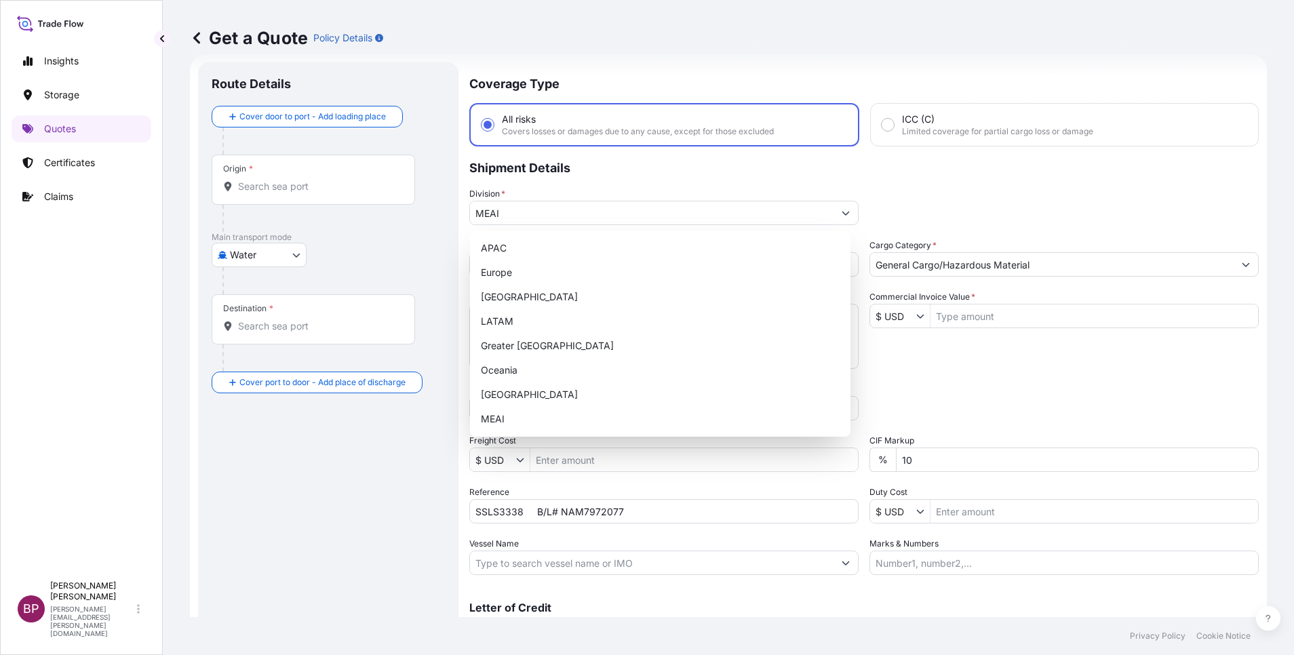
drag, startPoint x: 895, startPoint y: 412, endPoint x: 890, endPoint y: 406, distance: 8.7
click at [912, 409] on div "Packing Category Type to search a container mode Please select a primary mode o…" at bounding box center [1064, 402] width 389 height 38
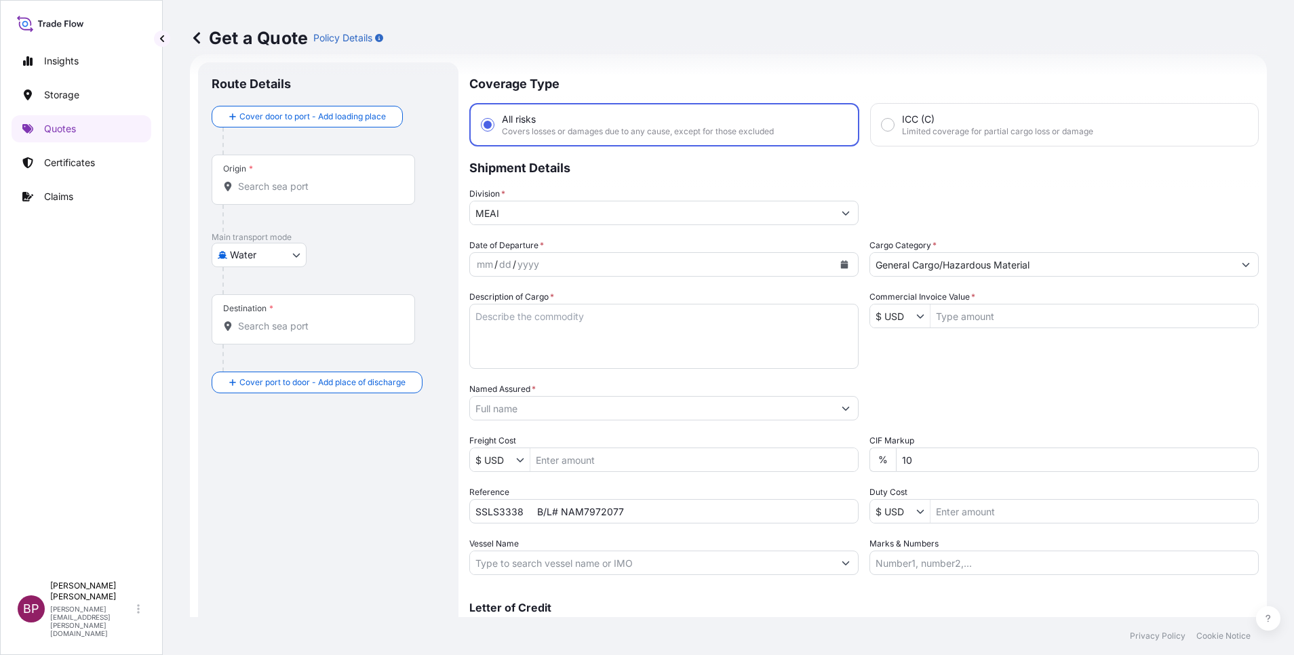
click at [503, 406] on input "Named Assured *" at bounding box center [652, 408] width 364 height 24
paste input "BAJA FOOD INDUSTRIES CO. FACTORY"
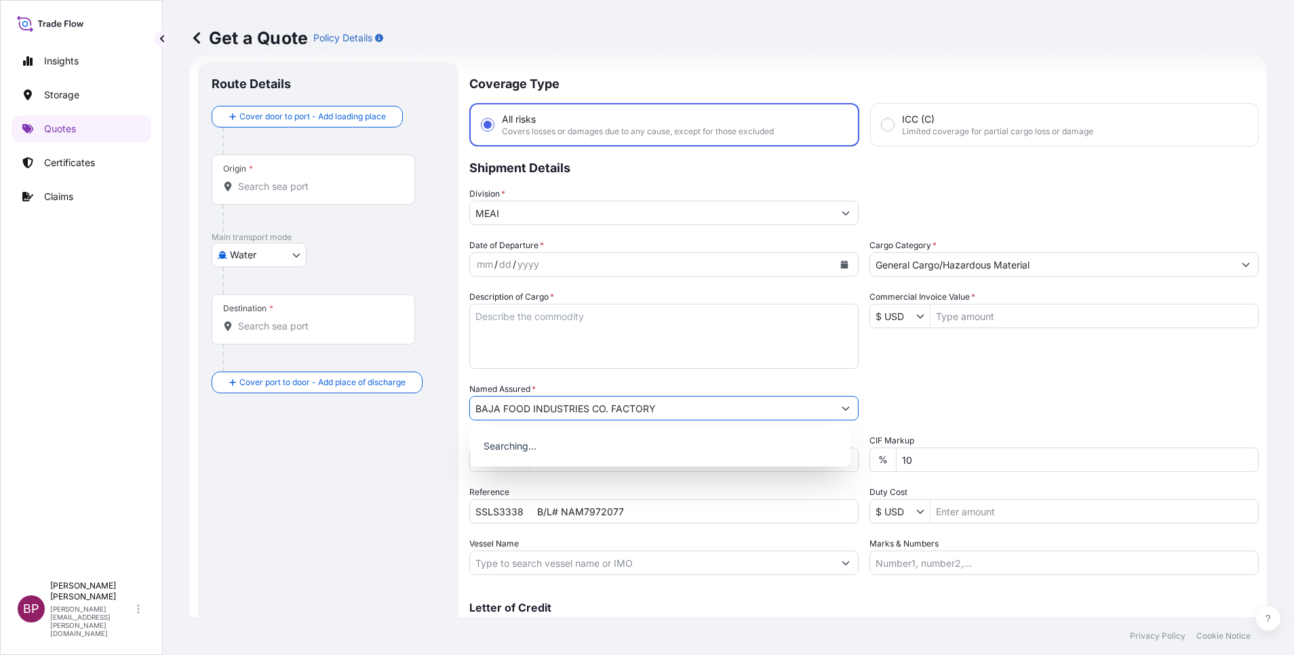
type input "BAJA FOOD INDUSTRIES CO. FACTORY"
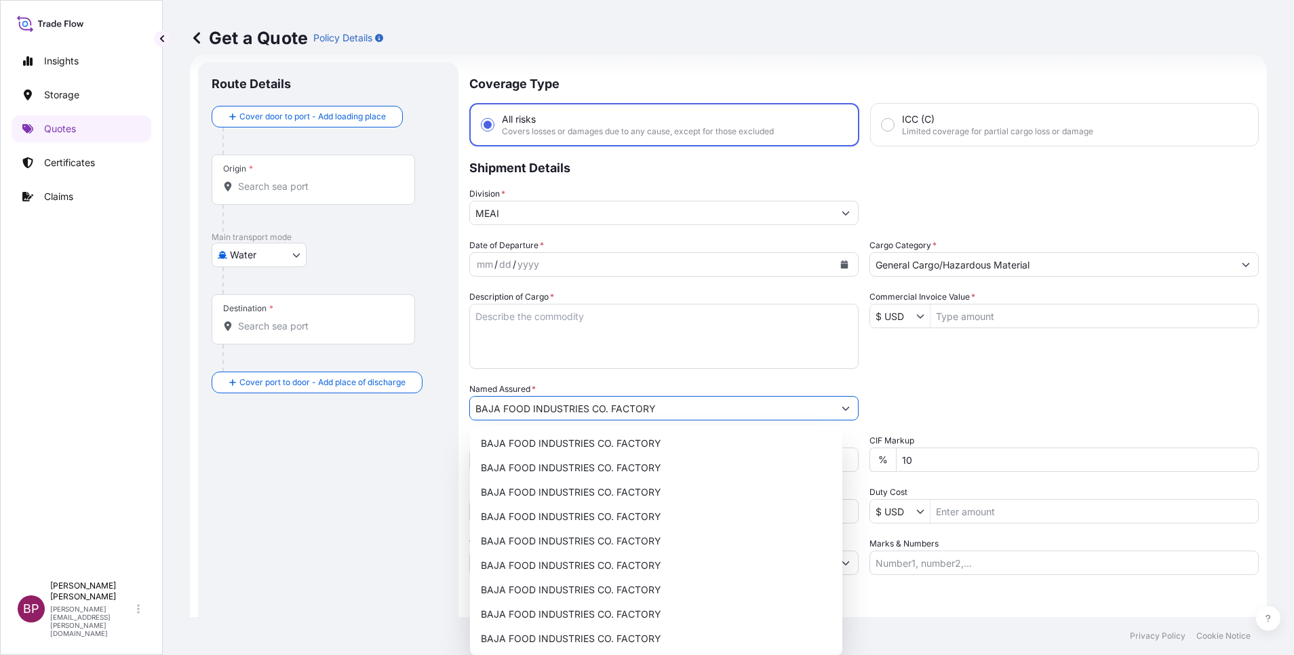
click at [595, 341] on textarea "Description of Cargo *" at bounding box center [663, 336] width 389 height 65
paste textarea "FANCY MAMMOTH PECAN HALVES"
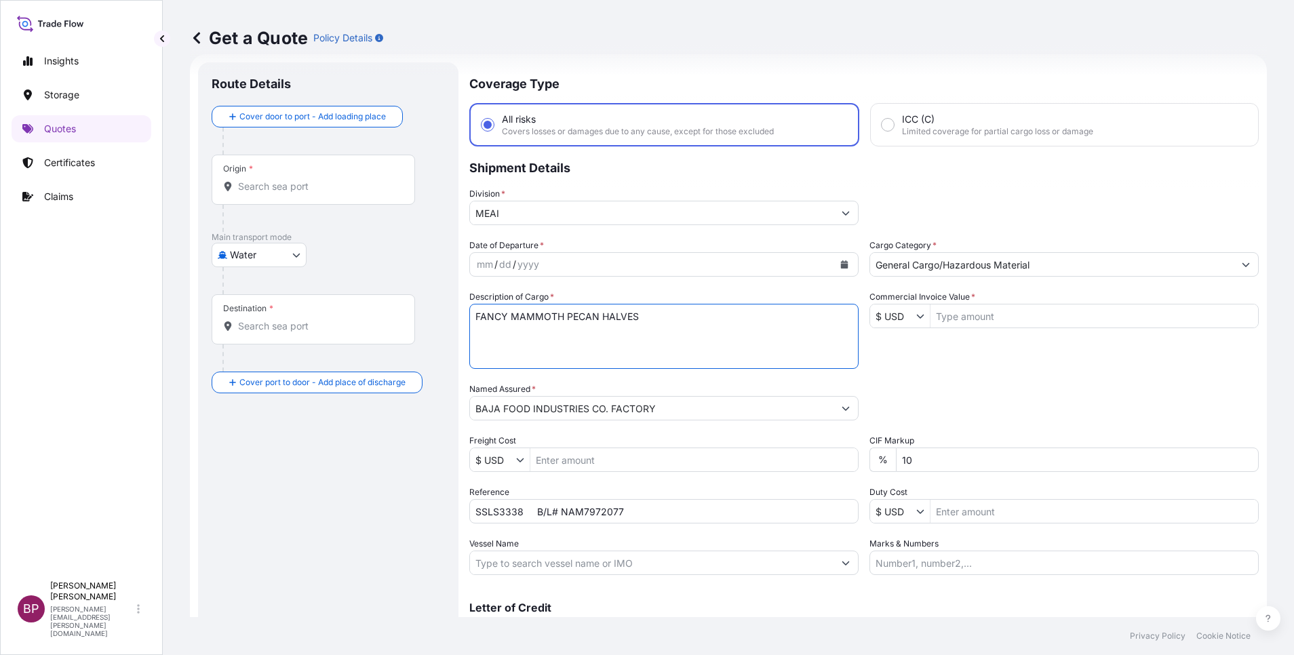
type textarea "FANCY MAMMOTH PECAN HALVES"
click at [1003, 319] on input "Commercial Invoice Value *" at bounding box center [1095, 316] width 328 height 24
paste input "210,000.00"
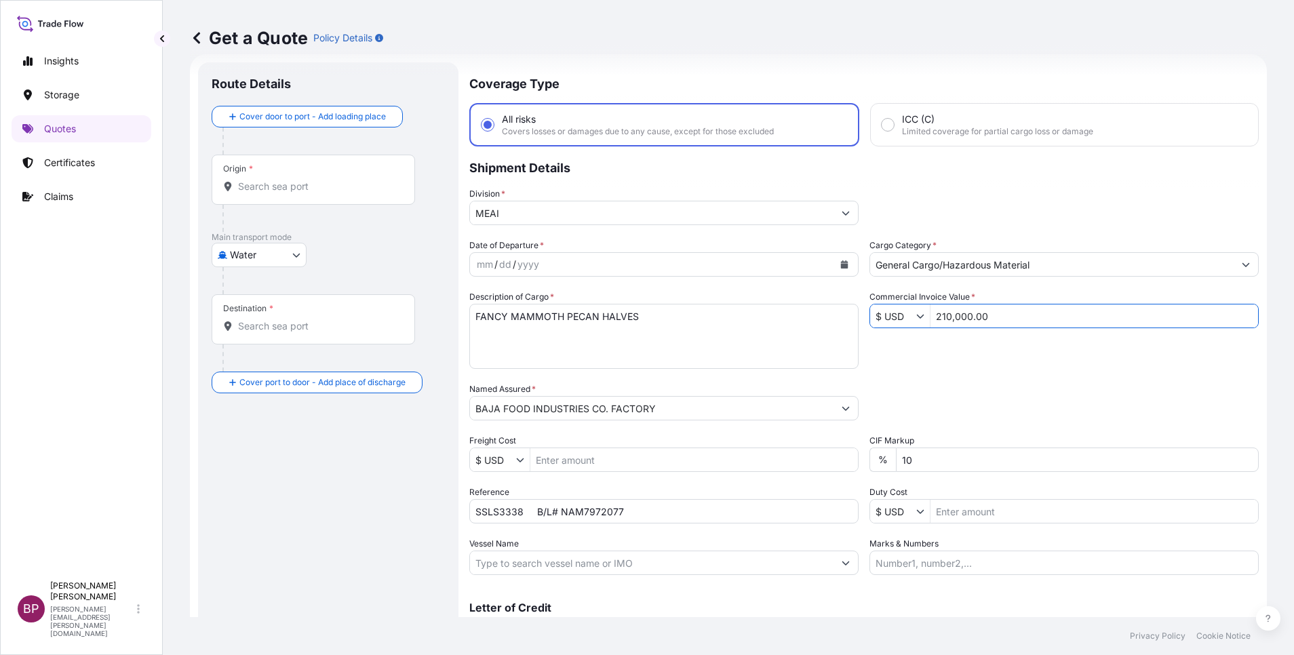
type input "210,000"
drag, startPoint x: 894, startPoint y: 459, endPoint x: 657, endPoint y: 442, distance: 238.0
click at [680, 448] on div "Date of Departure * mm / dd / yyyy Cargo Category * General Cargo/Hazardous Mat…" at bounding box center [864, 407] width 790 height 336
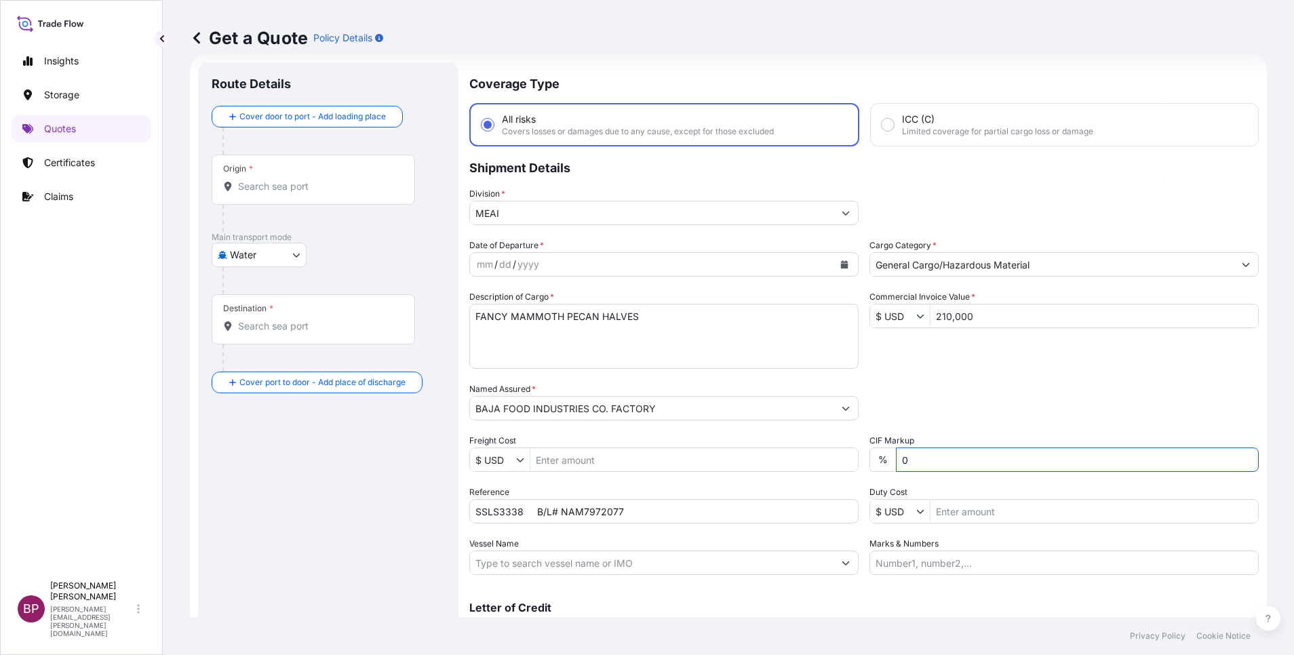
type input "0"
click at [841, 265] on icon "Calendar" at bounding box center [845, 264] width 8 height 8
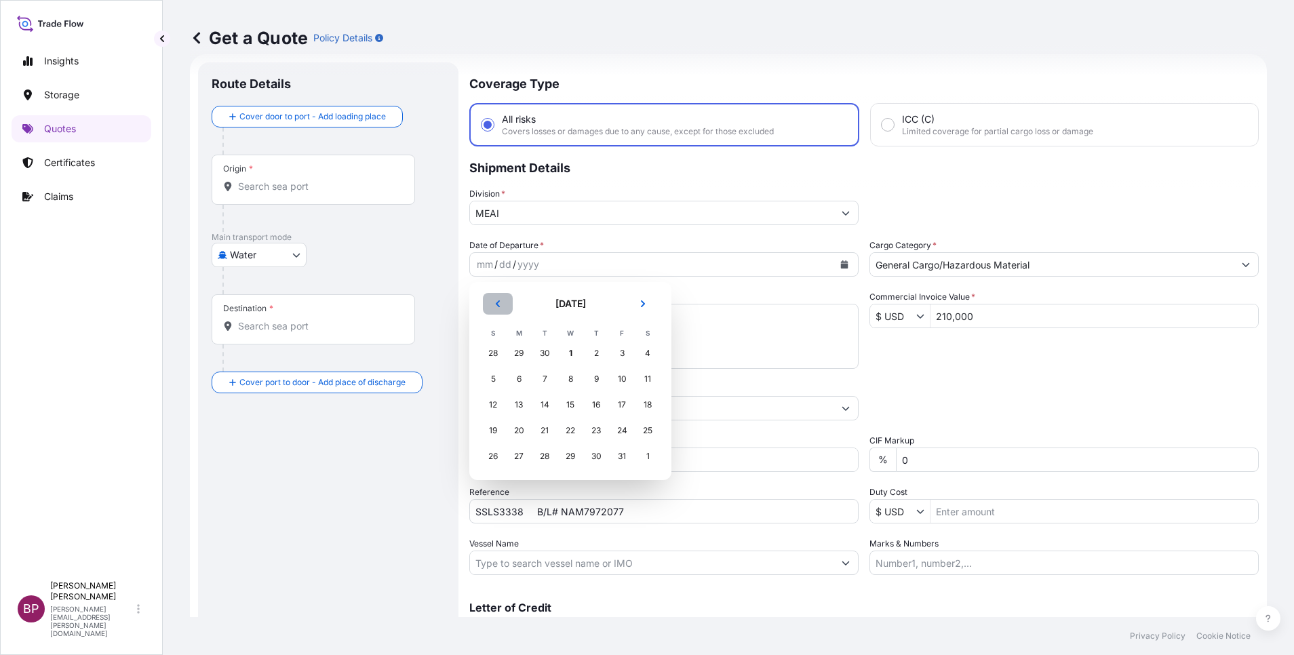
click at [501, 307] on icon "Previous" at bounding box center [498, 304] width 8 height 8
click at [548, 406] on div "16" at bounding box center [545, 405] width 24 height 24
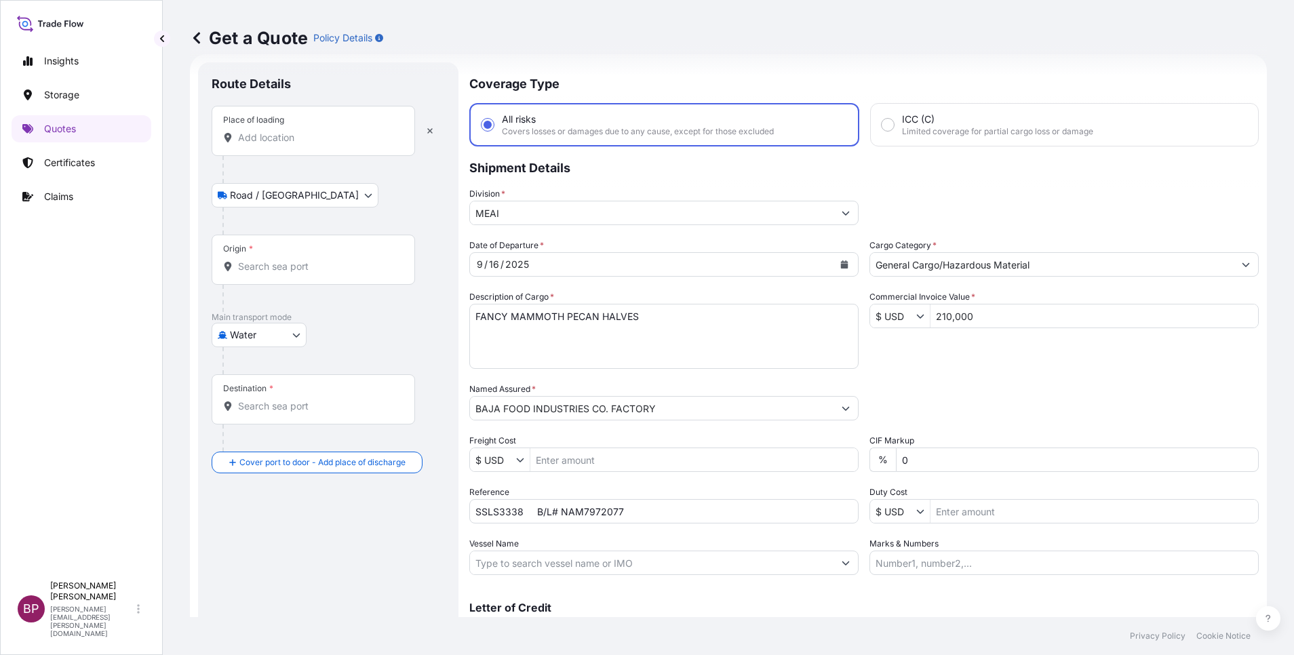
click at [344, 134] on input "Place of loading" at bounding box center [318, 138] width 160 height 14
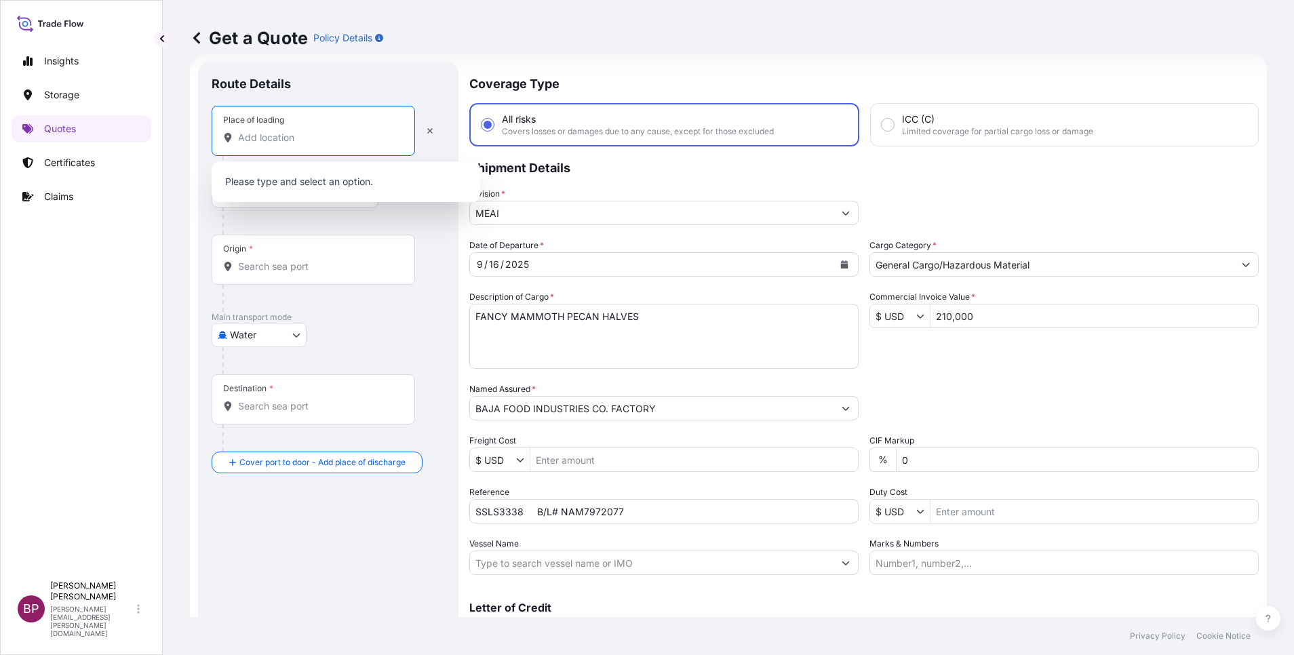
paste input "[GEOGRAPHIC_DATA]"
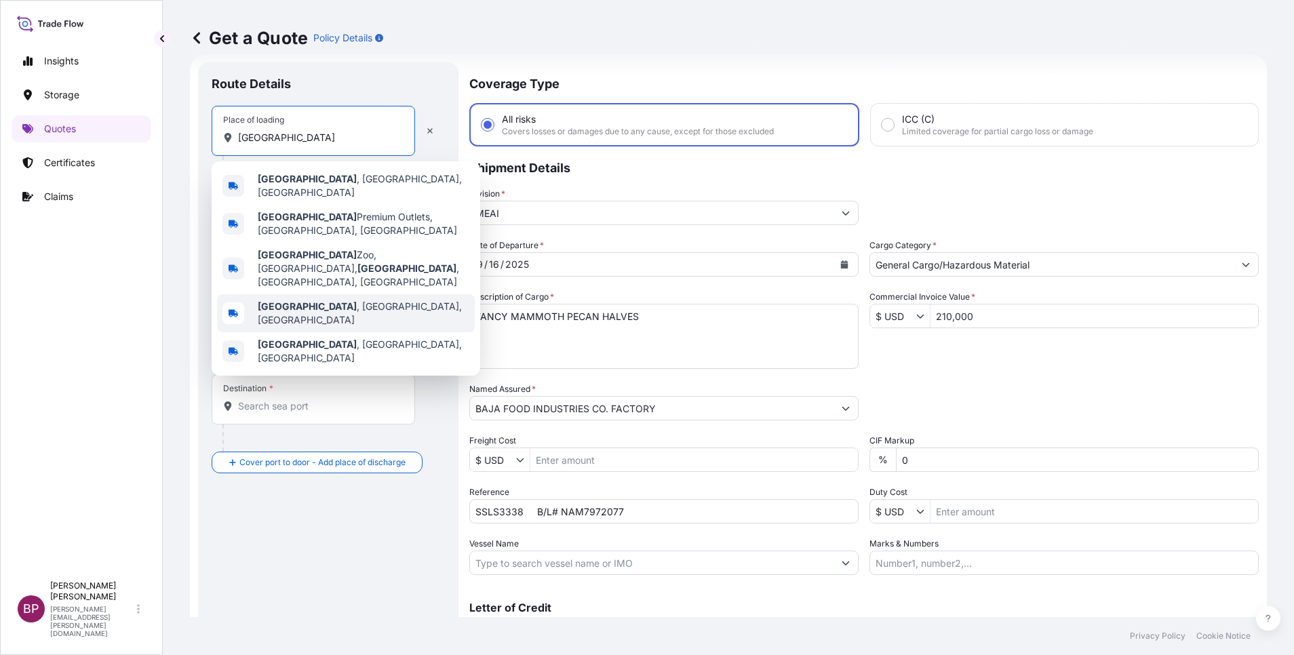
click at [339, 300] on span "[GEOGRAPHIC_DATA] , [GEOGRAPHIC_DATA], [GEOGRAPHIC_DATA]" at bounding box center [364, 313] width 212 height 27
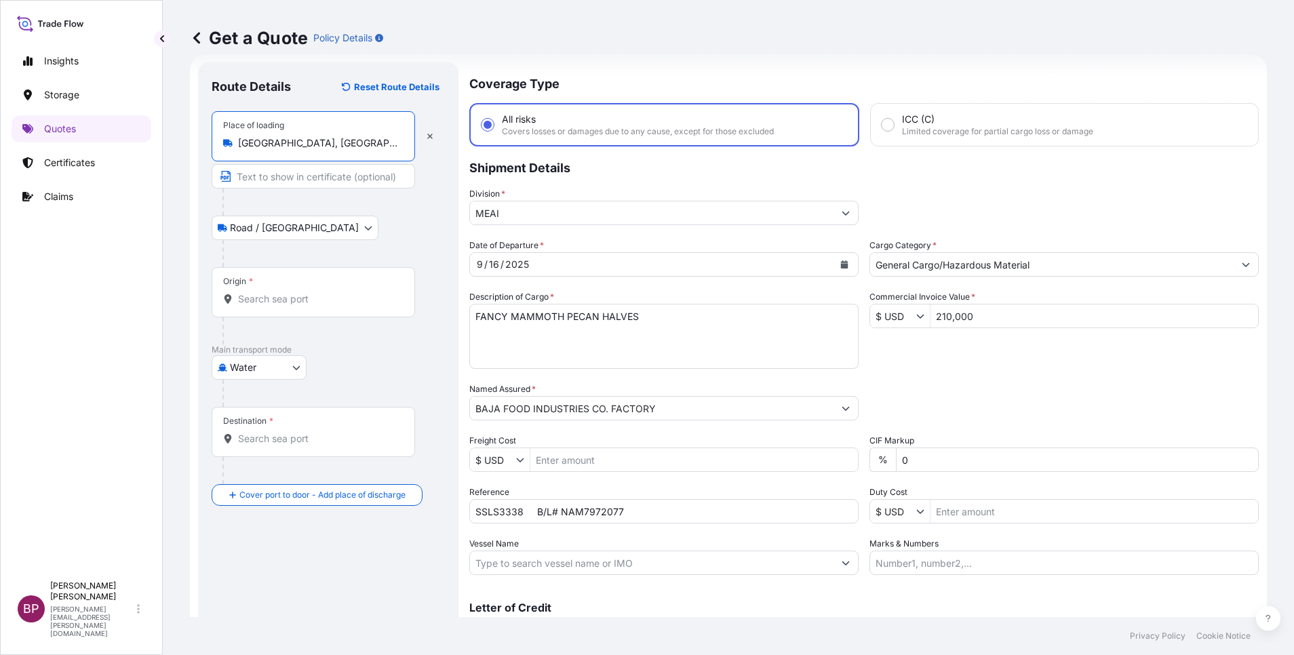
type input "[GEOGRAPHIC_DATA], [GEOGRAPHIC_DATA], [GEOGRAPHIC_DATA]"
click at [304, 299] on input "Origin *" at bounding box center [318, 299] width 160 height 14
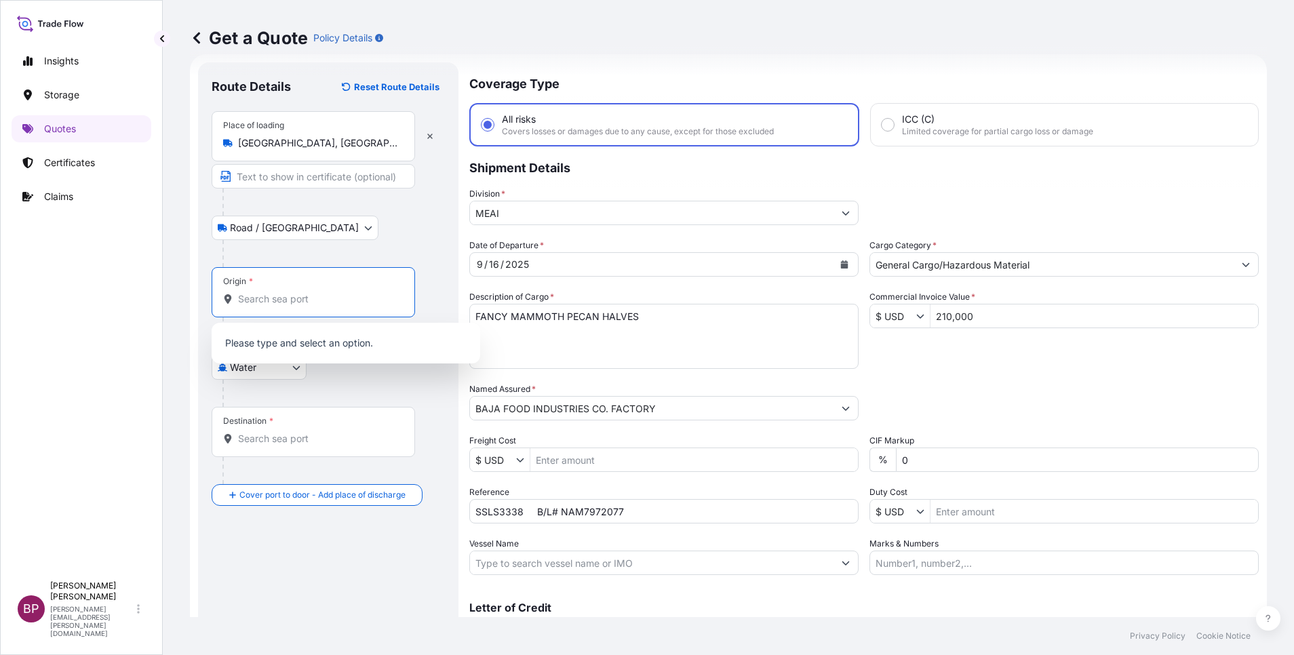
paste input "[GEOGRAPHIC_DATA]"
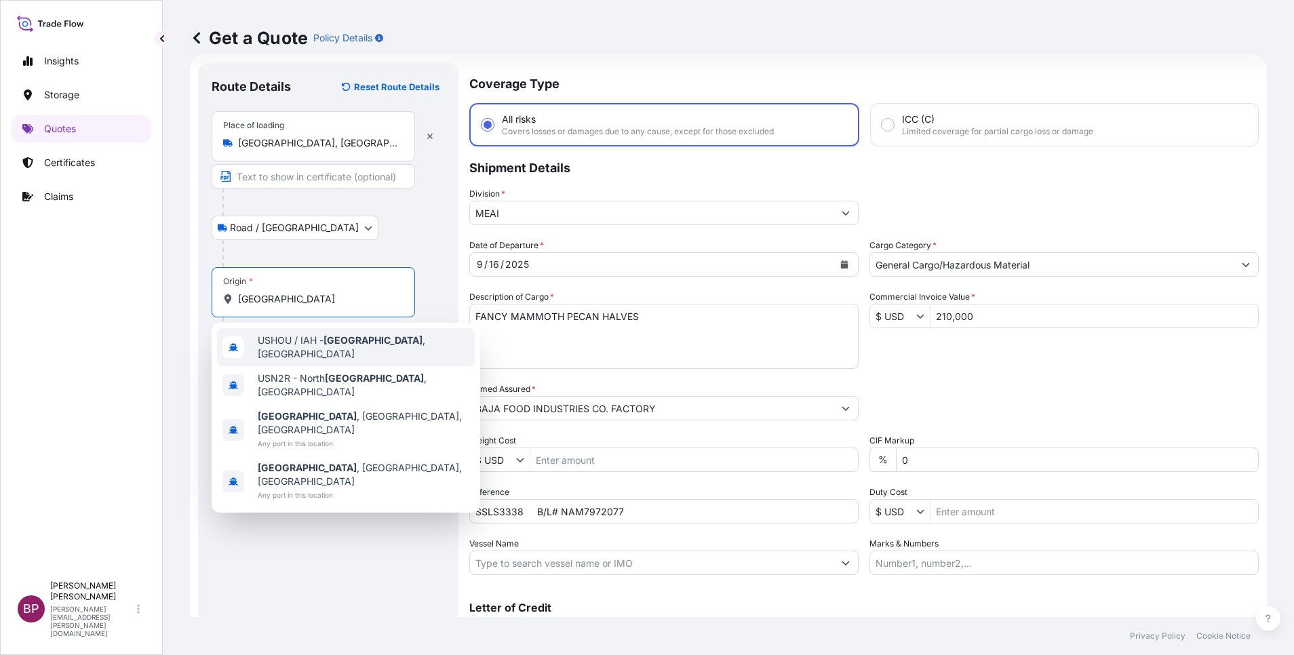
click at [376, 346] on span "USHOU / IAH - [GEOGRAPHIC_DATA] , [GEOGRAPHIC_DATA]" at bounding box center [364, 347] width 212 height 27
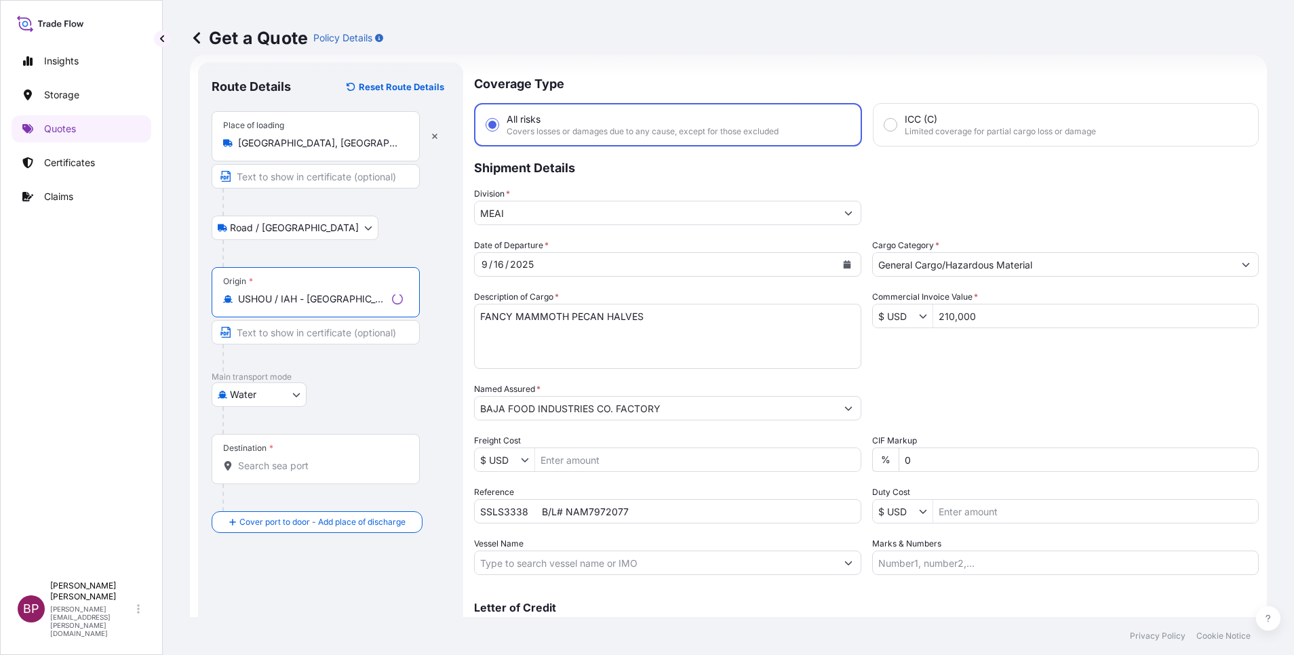
type input "USHOU / IAH - [GEOGRAPHIC_DATA], [GEOGRAPHIC_DATA]"
drag, startPoint x: 221, startPoint y: 139, endPoint x: 99, endPoint y: 139, distance: 122.1
click at [130, 139] on div "Insights Storage Quotes Certificates Claims BP [PERSON_NAME] Kurian [EMAIL_ADDR…" at bounding box center [647, 327] width 1294 height 655
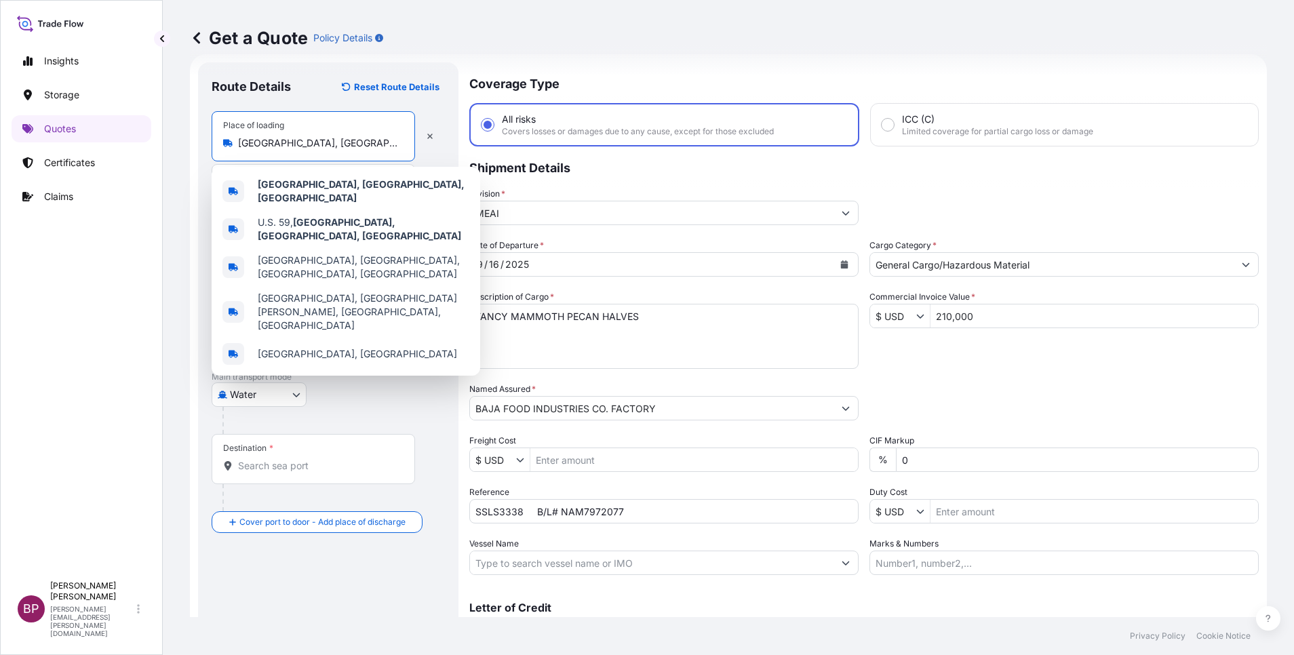
paste input "OUSTON"
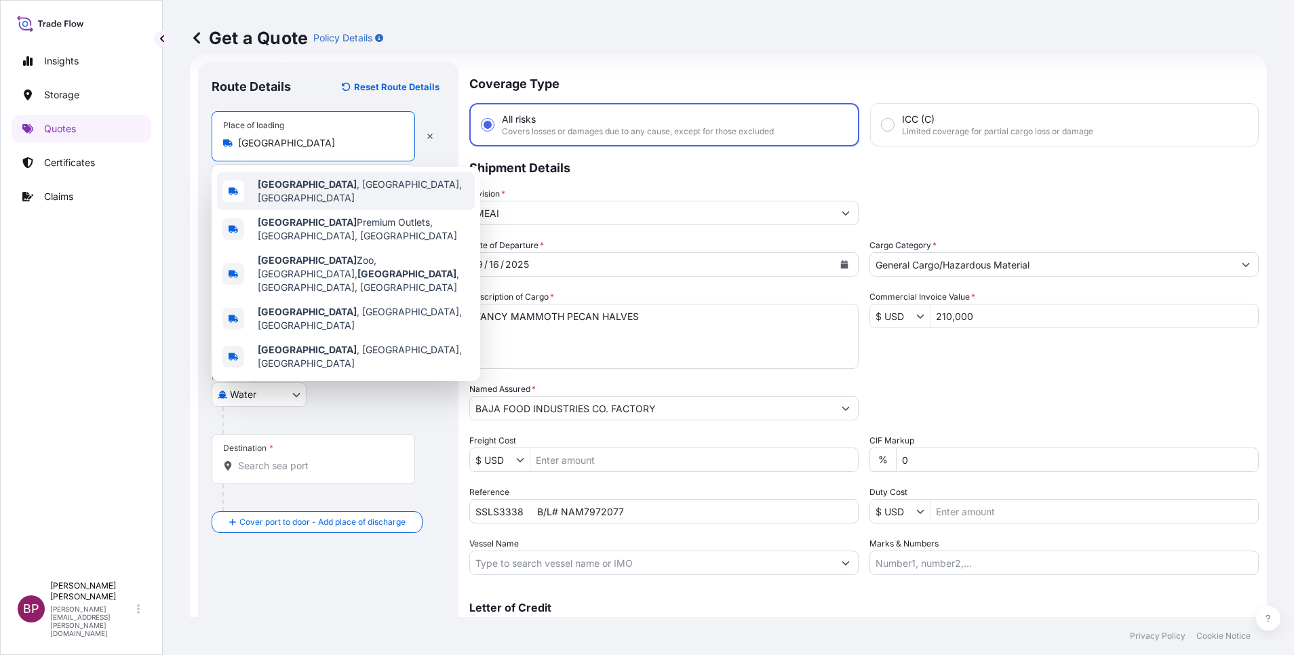
click at [353, 182] on div "[GEOGRAPHIC_DATA] , [GEOGRAPHIC_DATA], [GEOGRAPHIC_DATA]" at bounding box center [346, 191] width 258 height 38
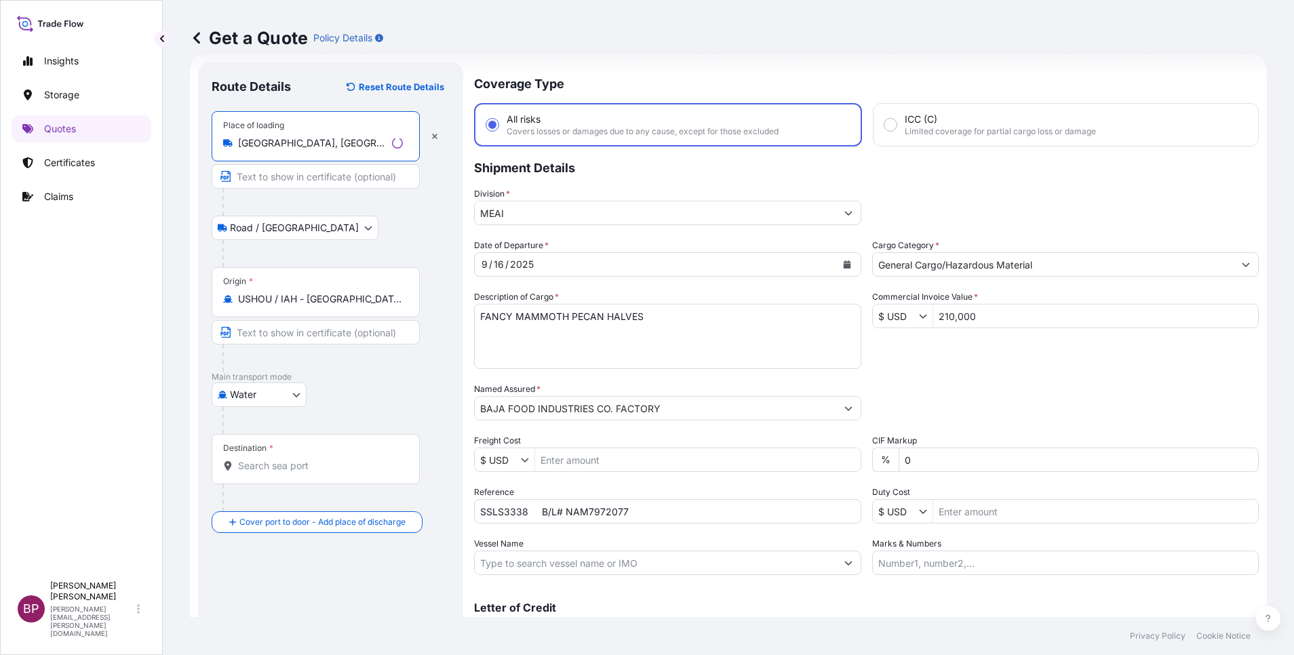
type input "[GEOGRAPHIC_DATA], [GEOGRAPHIC_DATA], [GEOGRAPHIC_DATA]"
click at [313, 465] on input "Destination *" at bounding box center [320, 466] width 165 height 14
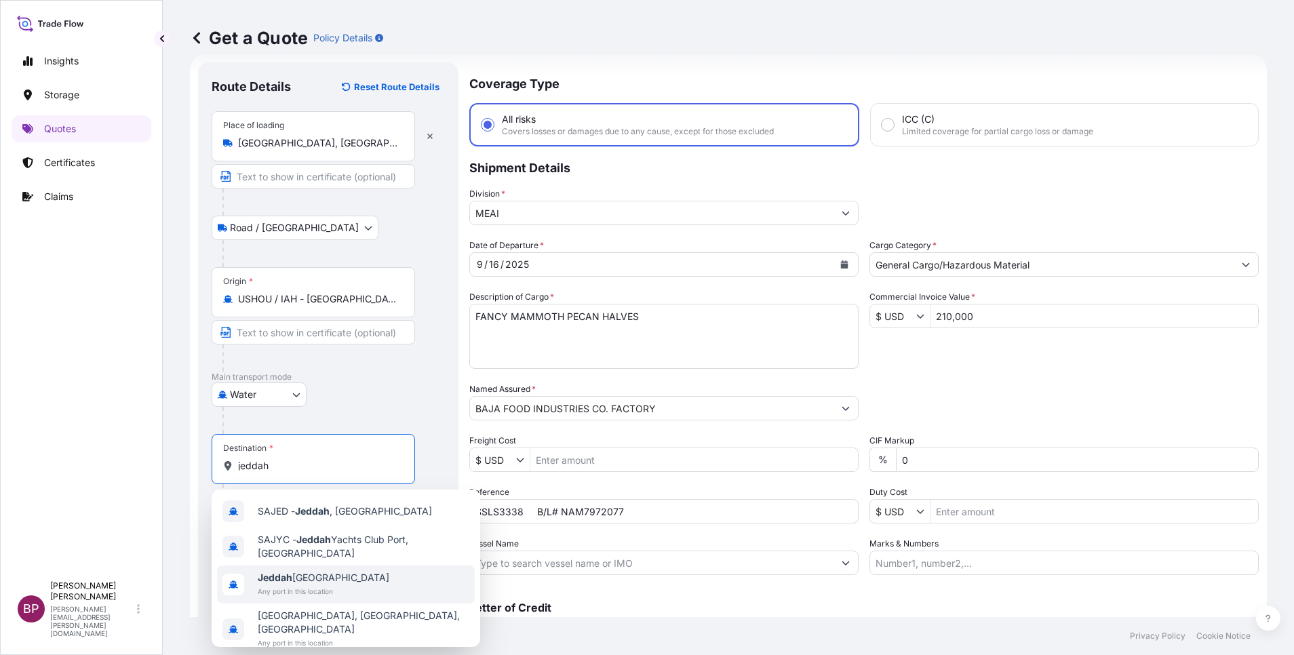
click at [336, 590] on span "Any port in this location" at bounding box center [324, 592] width 132 height 14
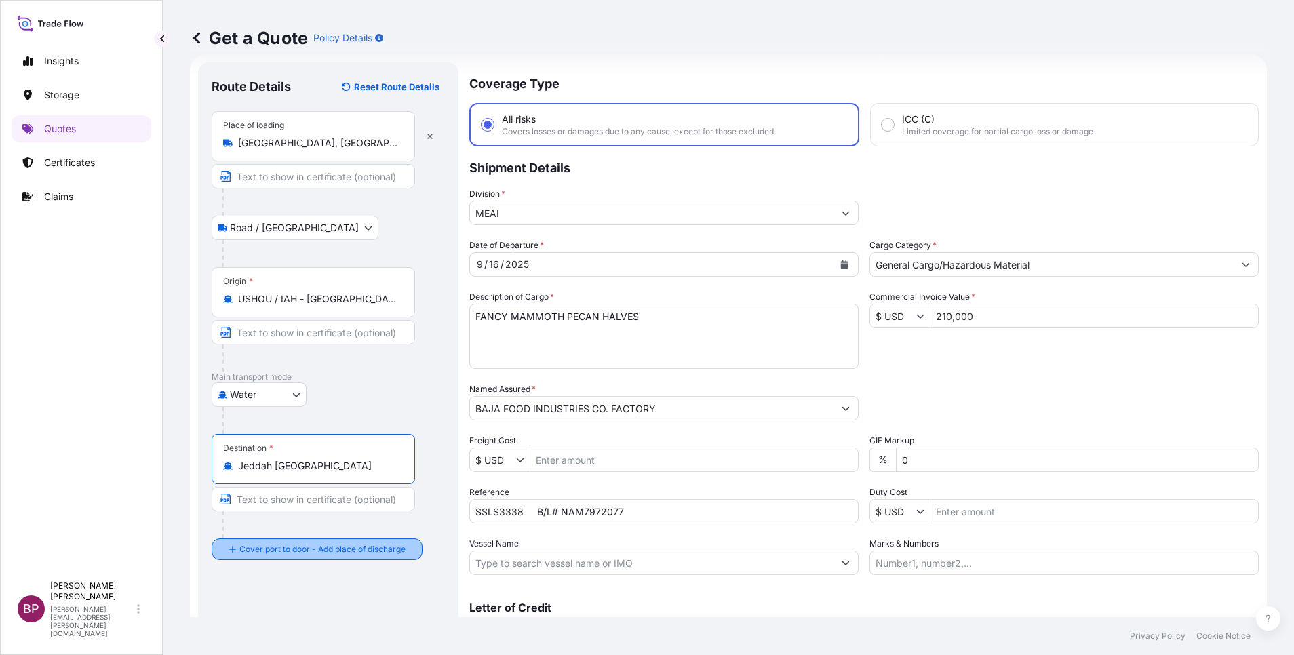
type input "Jeddah [GEOGRAPHIC_DATA]"
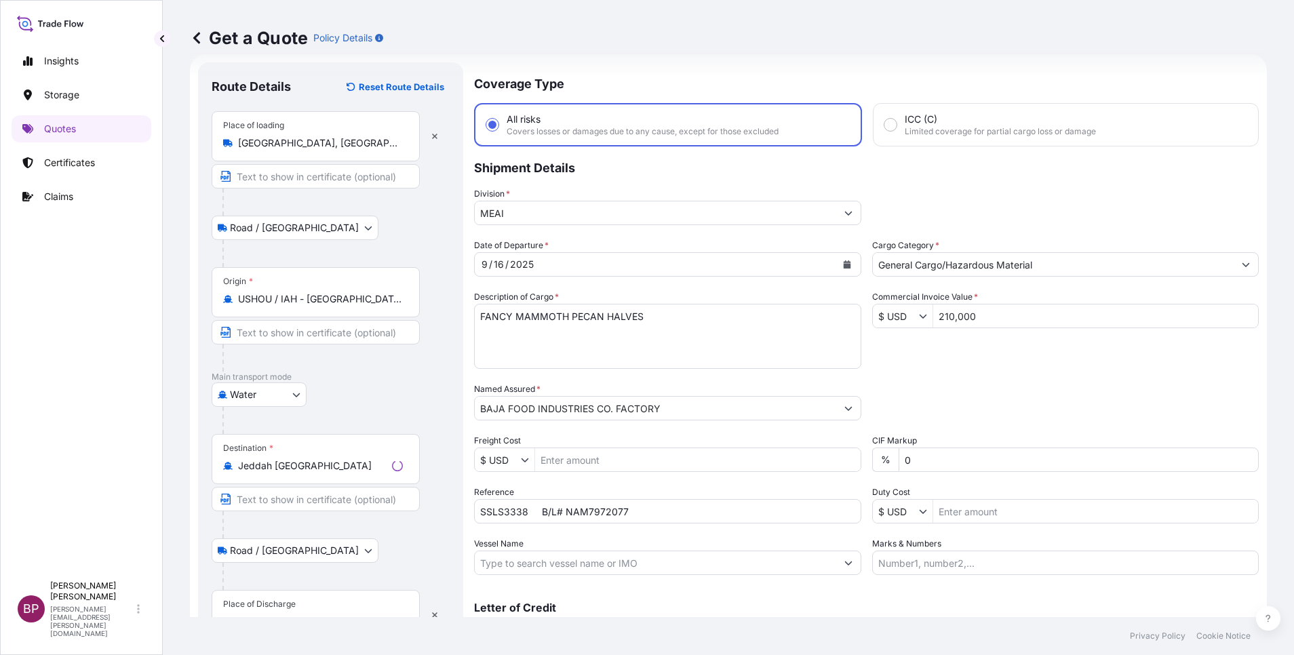
click at [303, 609] on div "Place of Discharge" at bounding box center [316, 615] width 208 height 50
click at [303, 615] on input "Place of Discharge" at bounding box center [320, 622] width 165 height 14
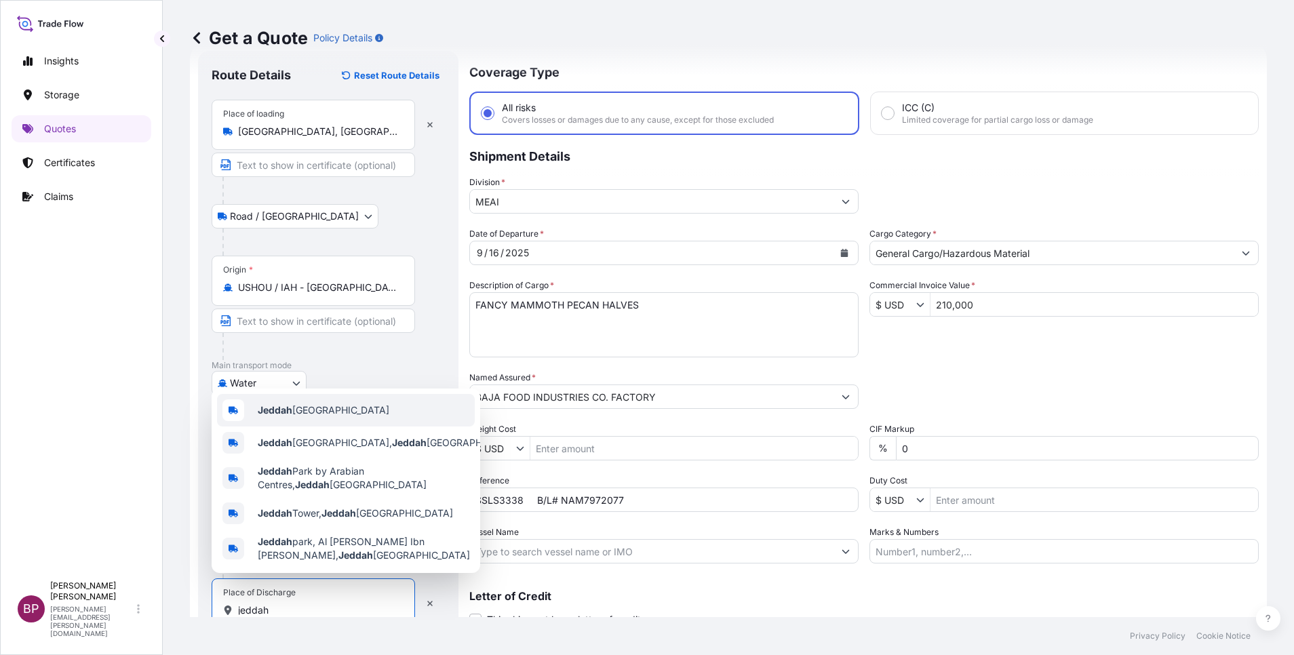
click at [387, 406] on div "Jeddah [GEOGRAPHIC_DATA]" at bounding box center [346, 410] width 258 height 33
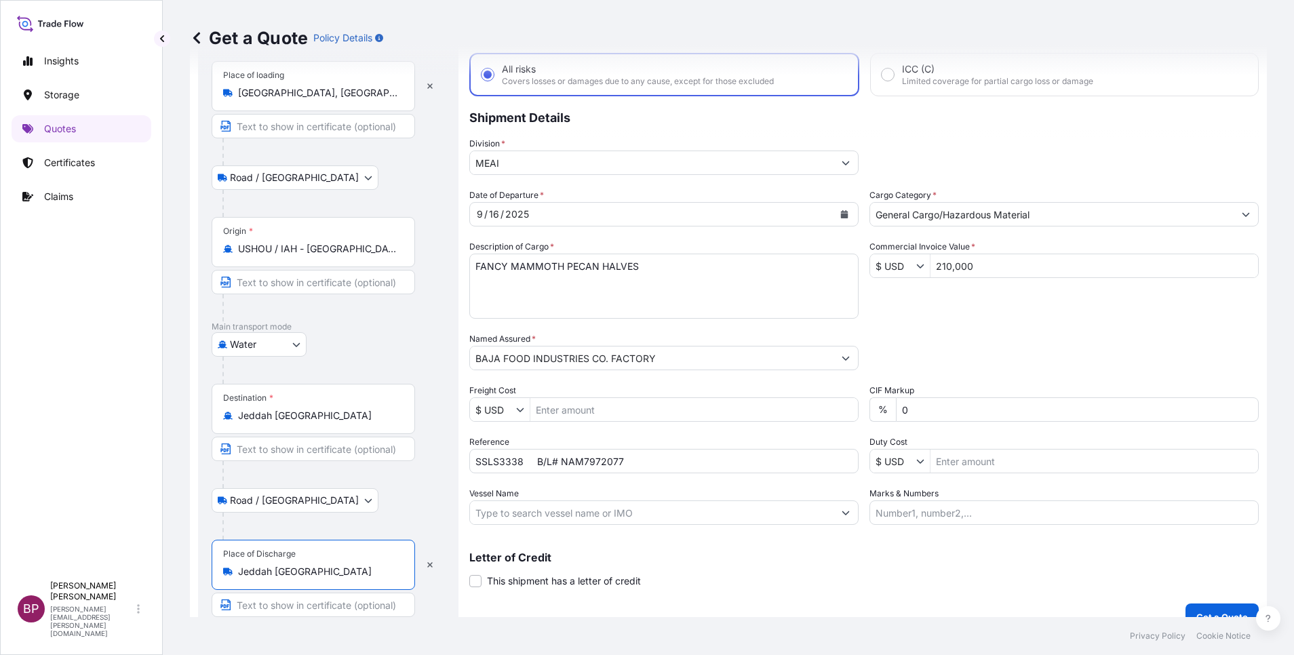
scroll to position [94, 0]
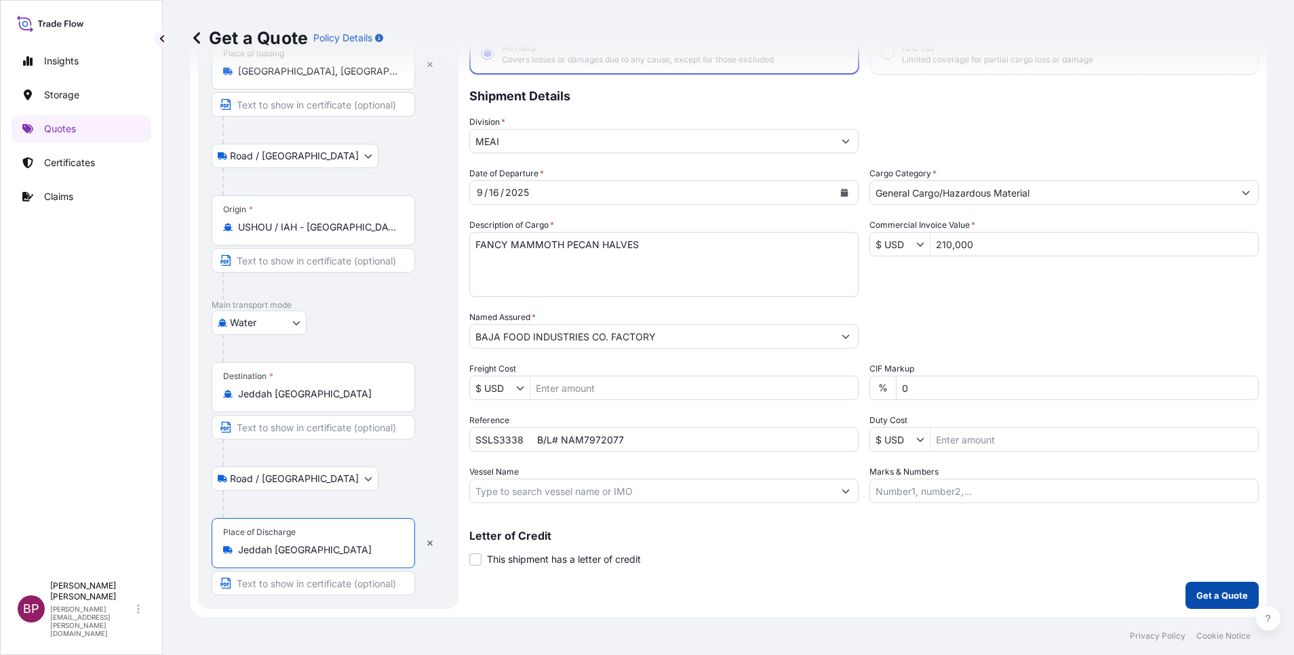
type input "Jeddah [GEOGRAPHIC_DATA]"
click at [1216, 596] on p "Get a Quote" at bounding box center [1223, 596] width 52 height 14
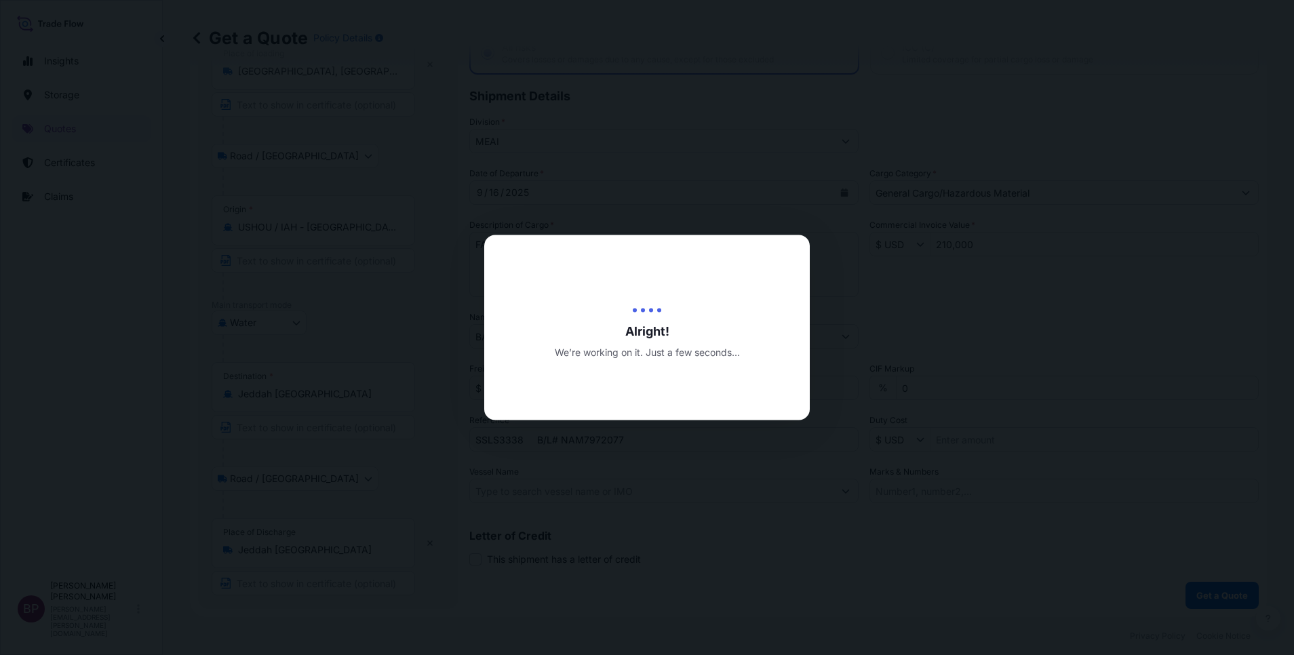
select select "Road / [GEOGRAPHIC_DATA]"
select select "Water"
select select "Road / [GEOGRAPHIC_DATA]"
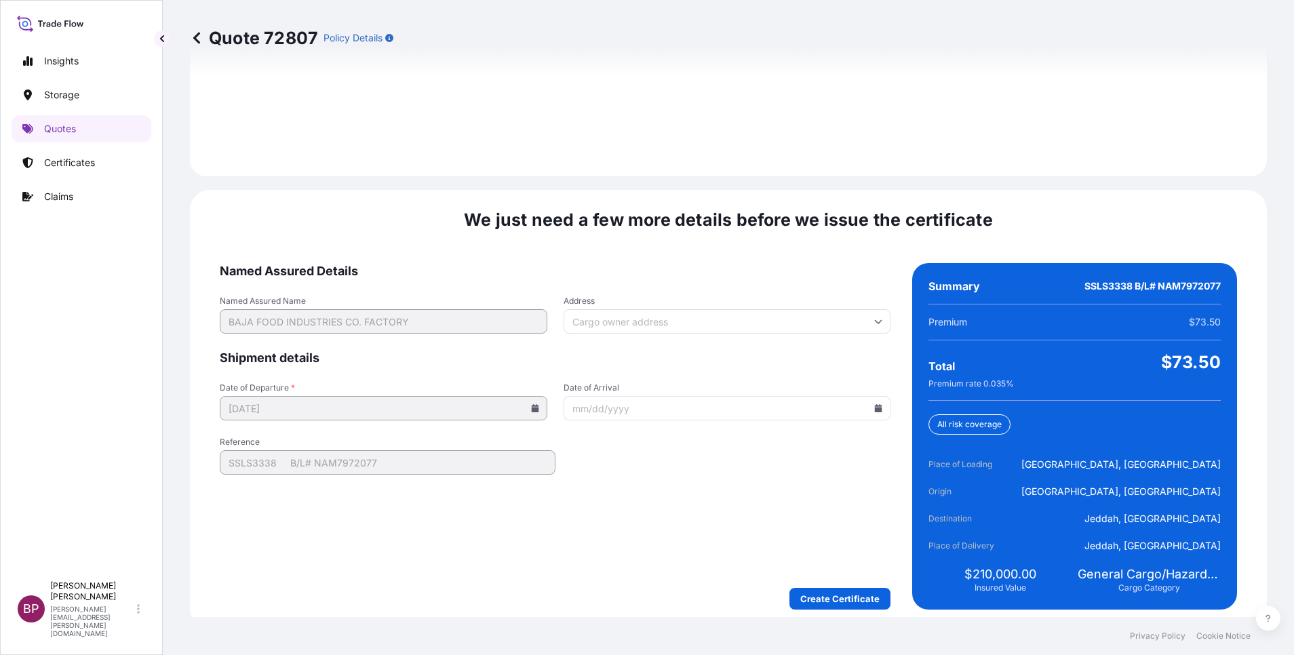
scroll to position [2011, 0]
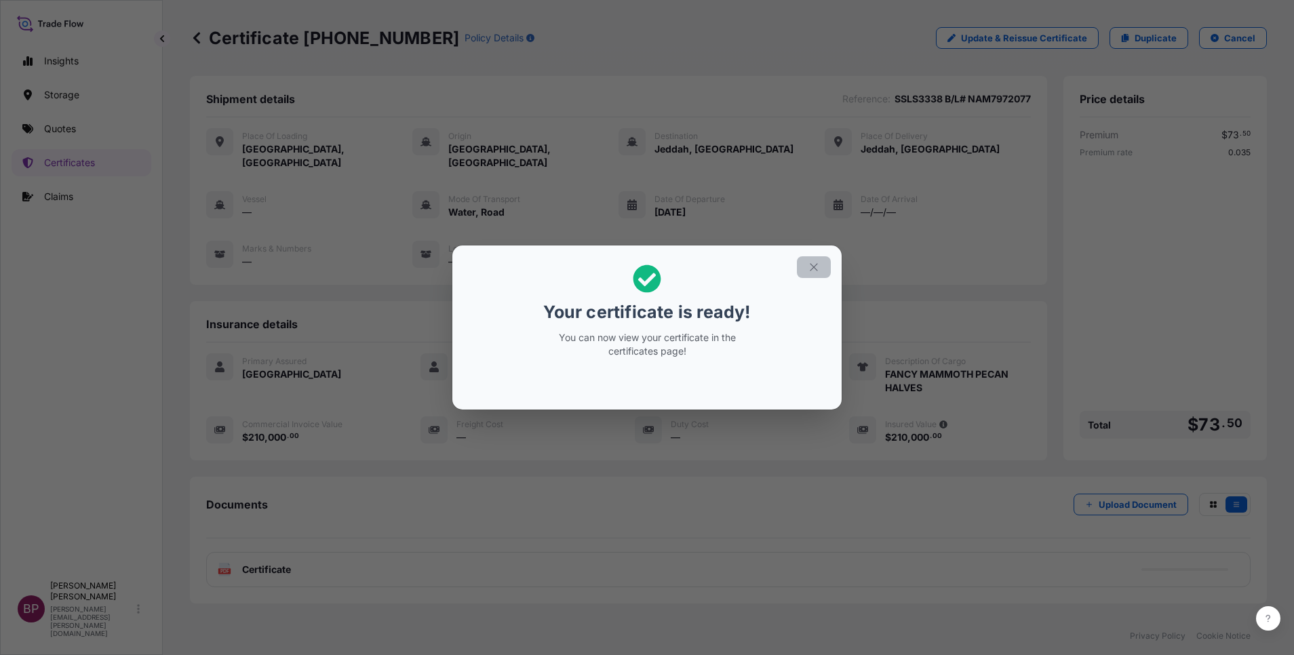
click at [811, 267] on icon "button" at bounding box center [814, 267] width 12 height 12
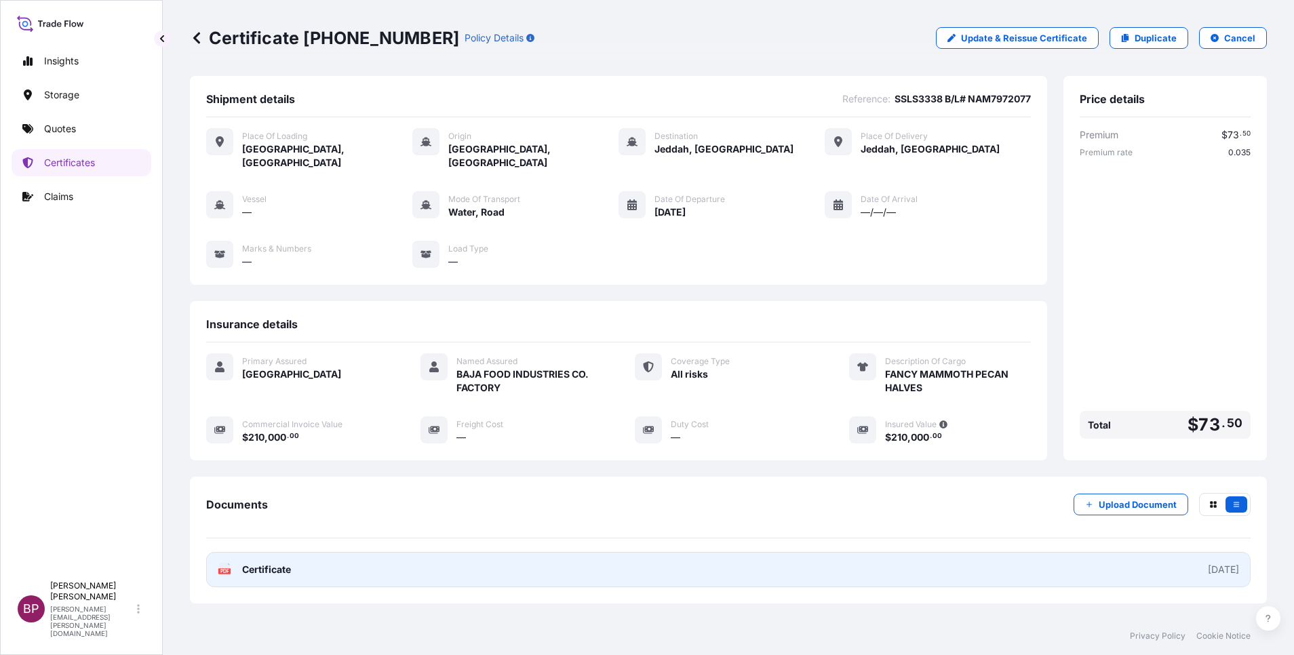
click at [269, 563] on span "Certificate" at bounding box center [266, 570] width 49 height 14
